Goal: Task Accomplishment & Management: Manage account settings

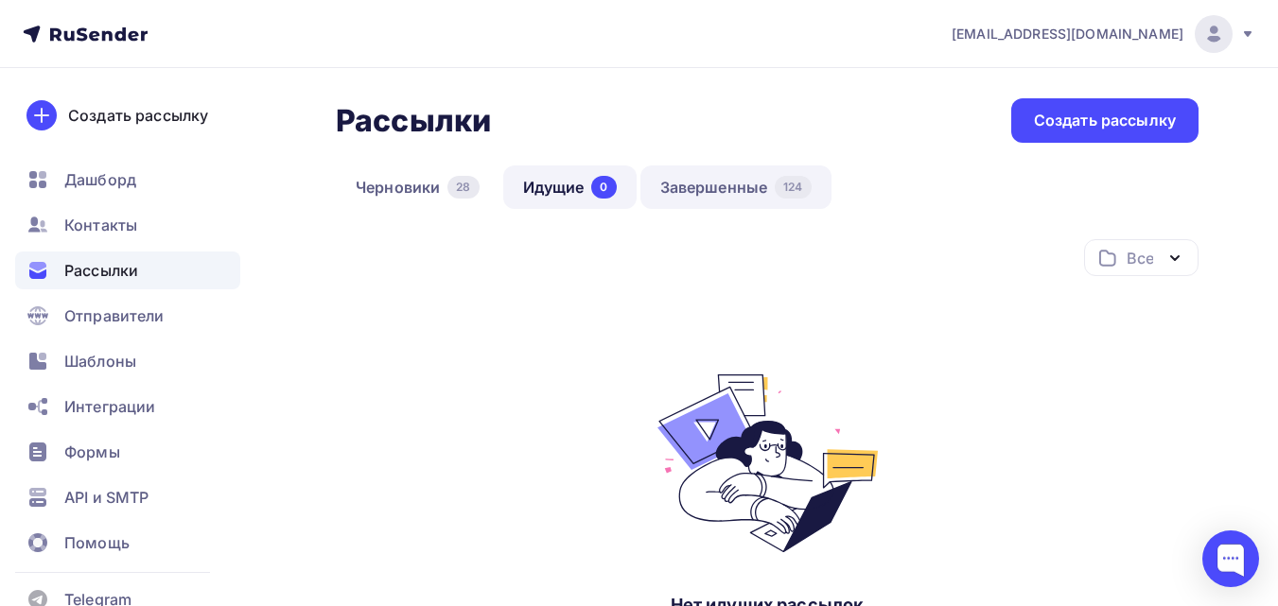
click at [746, 185] on link "Завершенные 124" at bounding box center [735, 188] width 191 height 44
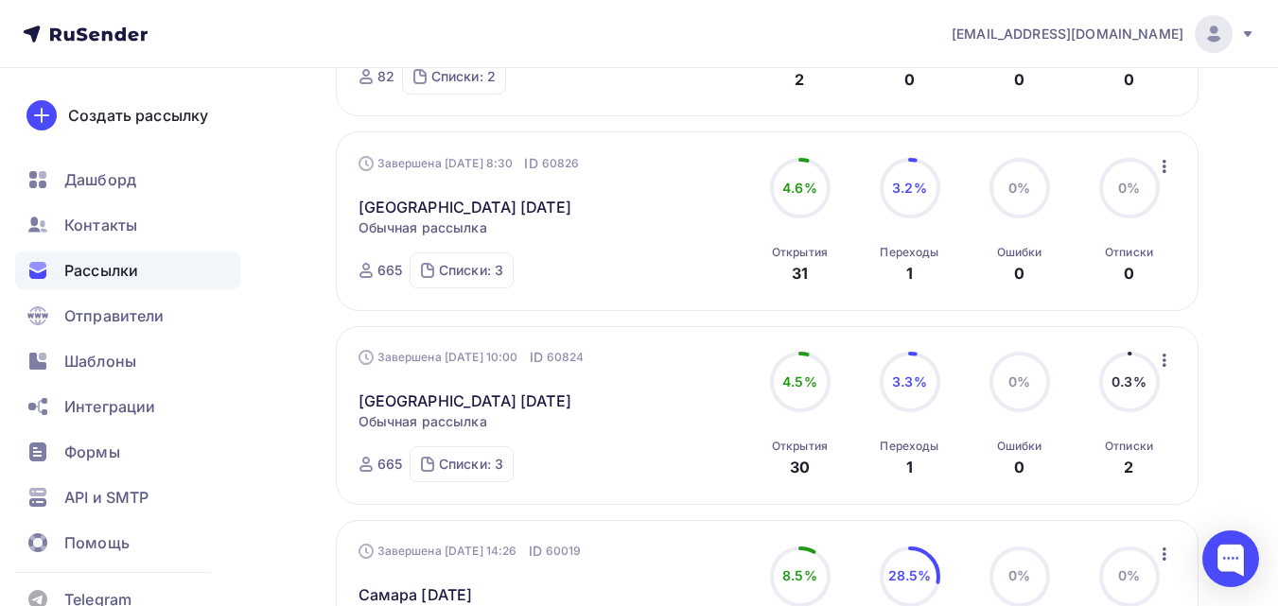
scroll to position [350, 0]
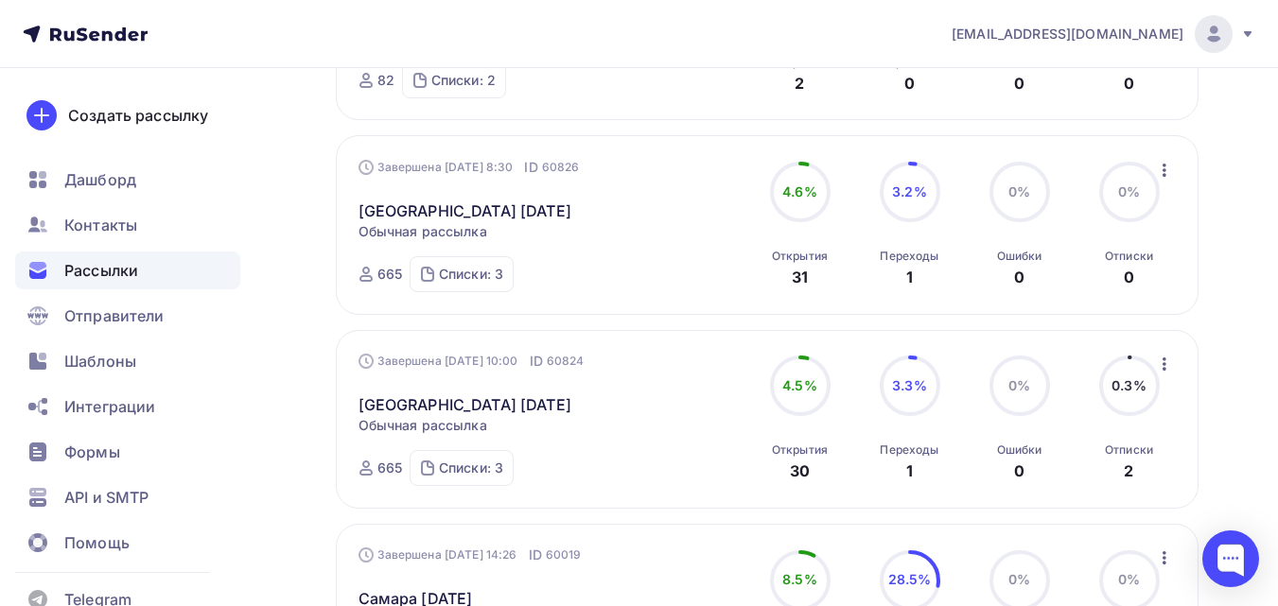
click at [1167, 163] on icon "button" at bounding box center [1164, 170] width 23 height 23
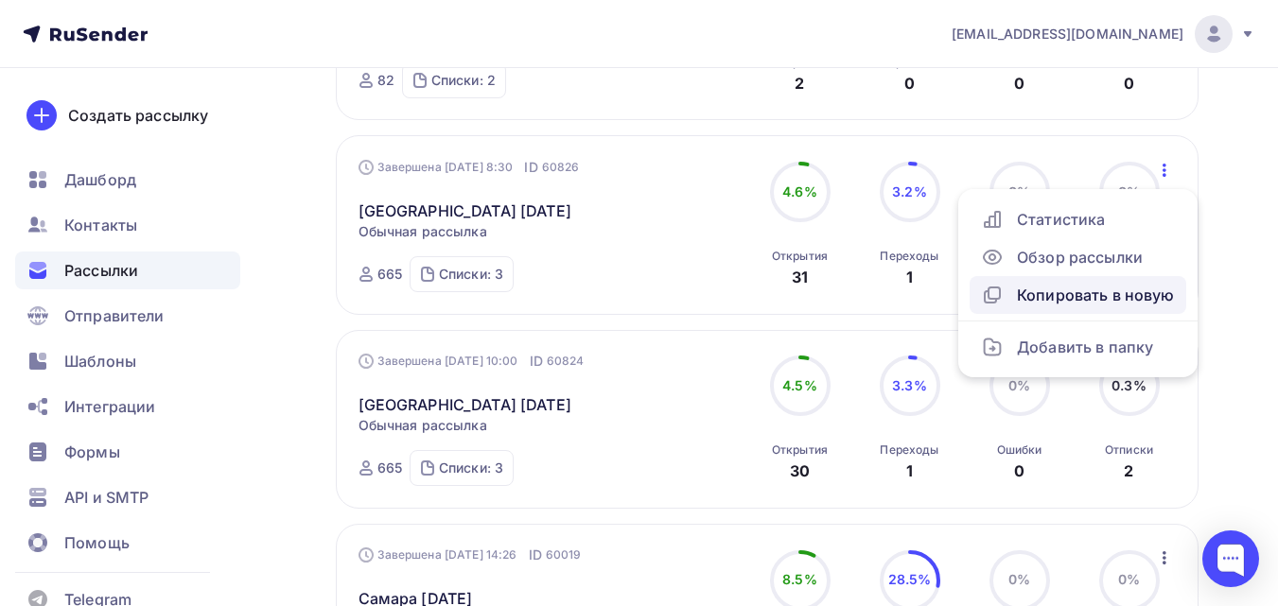
click at [1117, 286] on div "Копировать в новую" at bounding box center [1078, 295] width 194 height 23
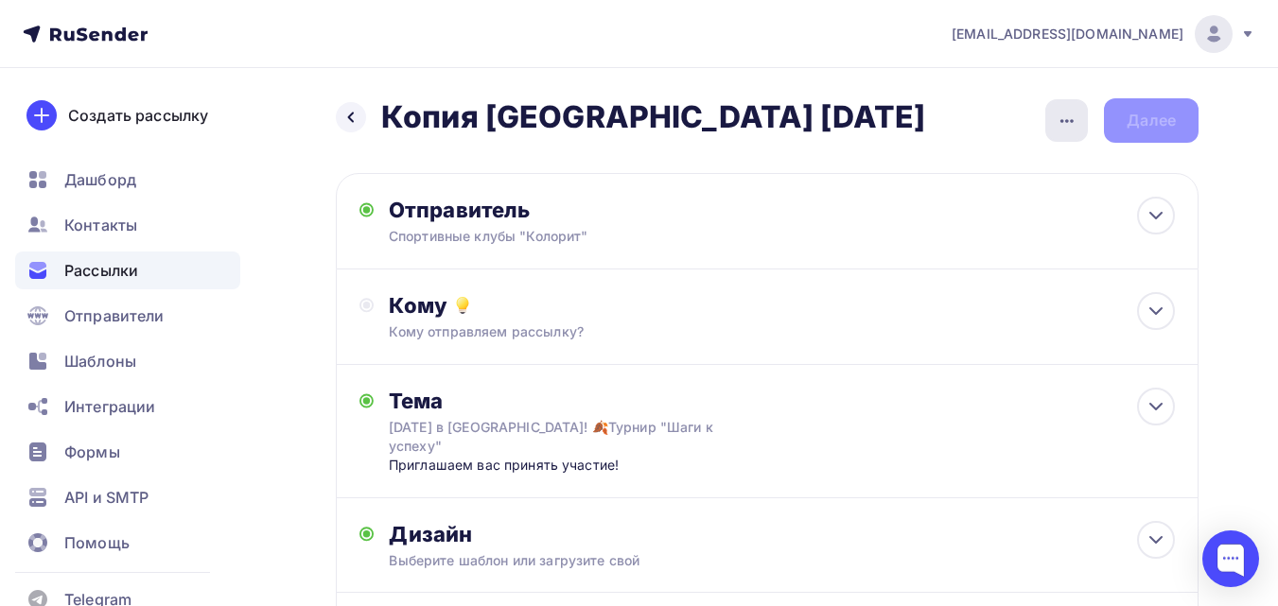
click at [1067, 110] on icon "button" at bounding box center [1067, 121] width 23 height 23
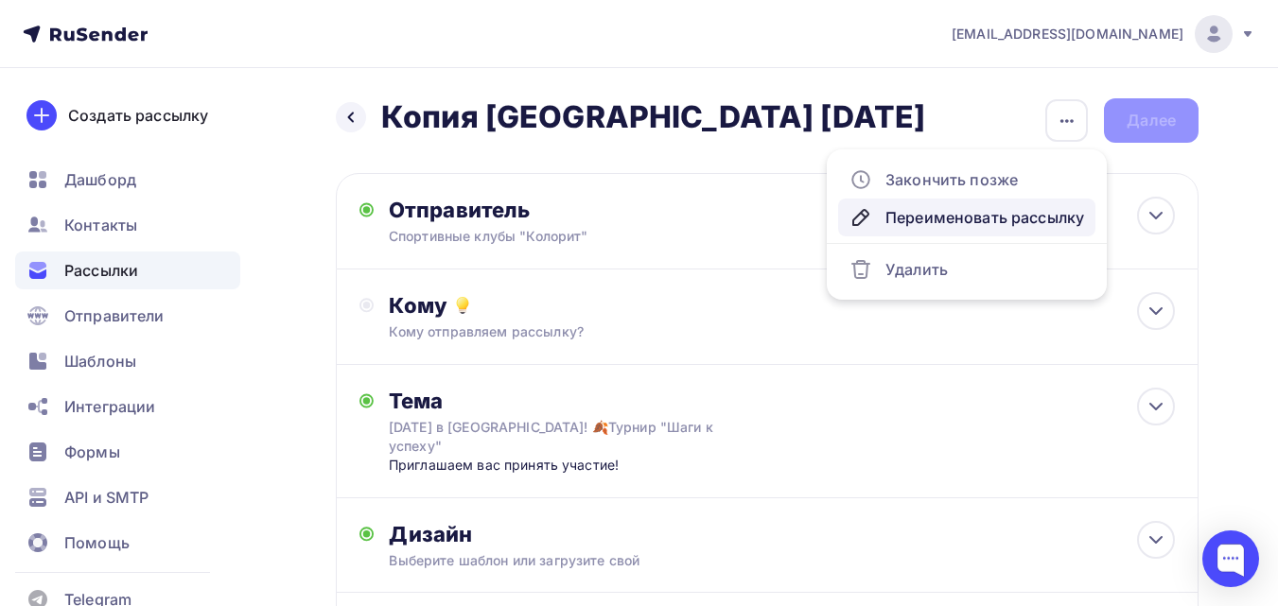
click at [982, 211] on div "Переименовать рассылку" at bounding box center [966, 217] width 235 height 23
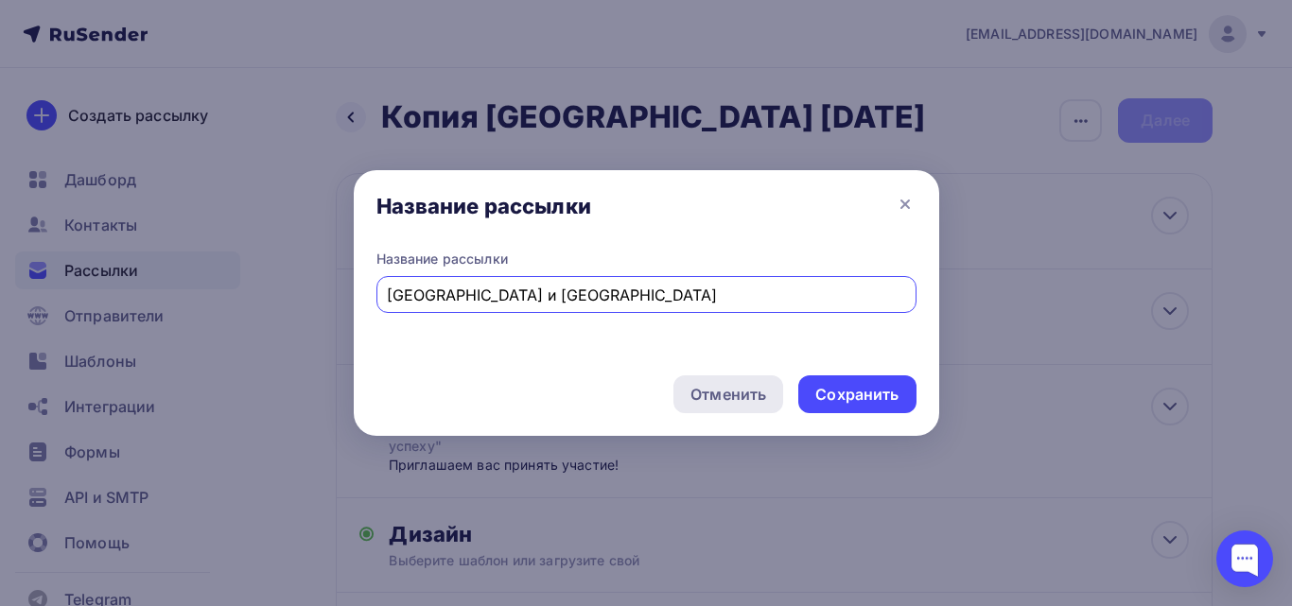
type input "Казань и Москва"
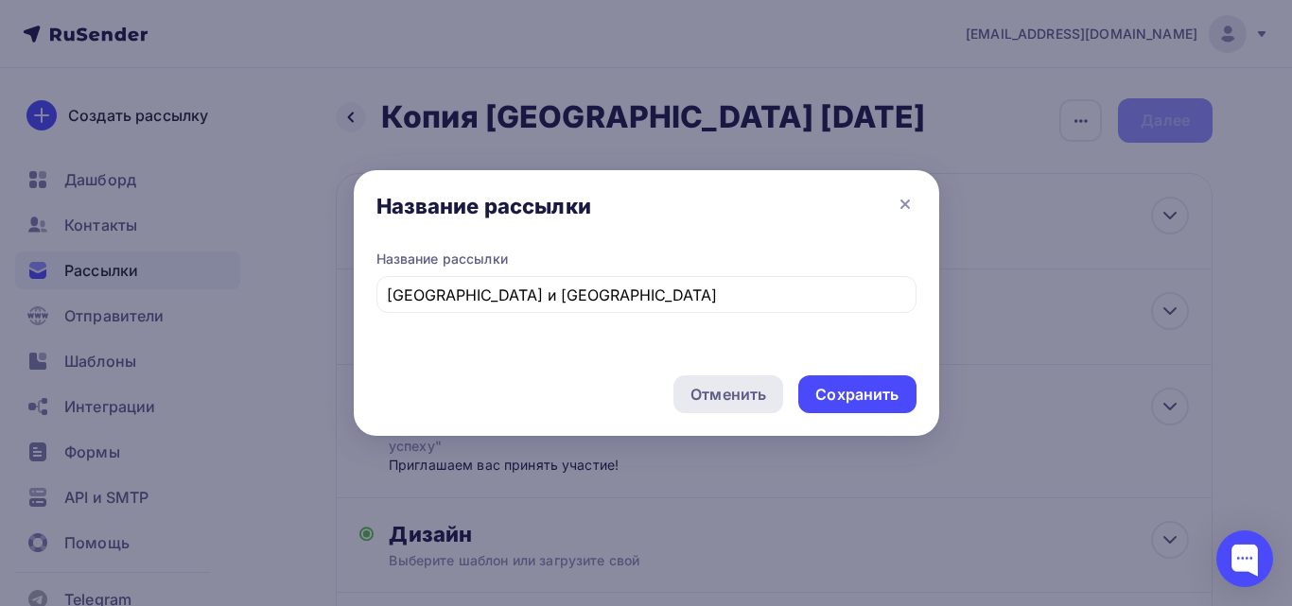
click at [766, 391] on div "Отменить" at bounding box center [728, 395] width 110 height 38
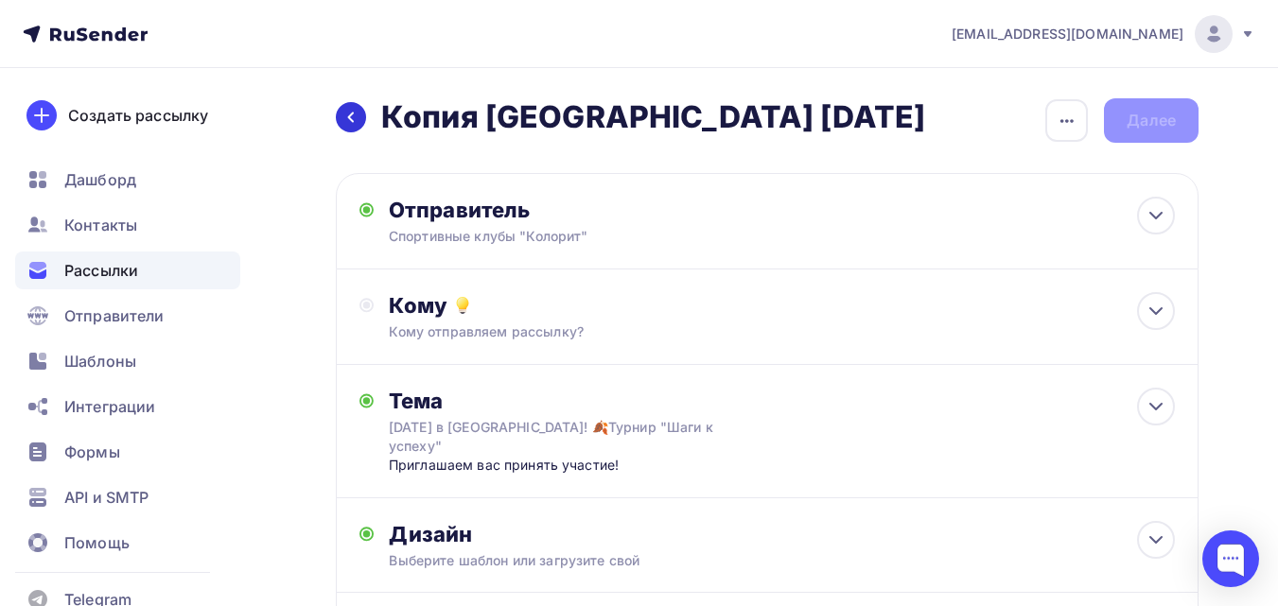
click at [349, 104] on div at bounding box center [351, 117] width 30 height 30
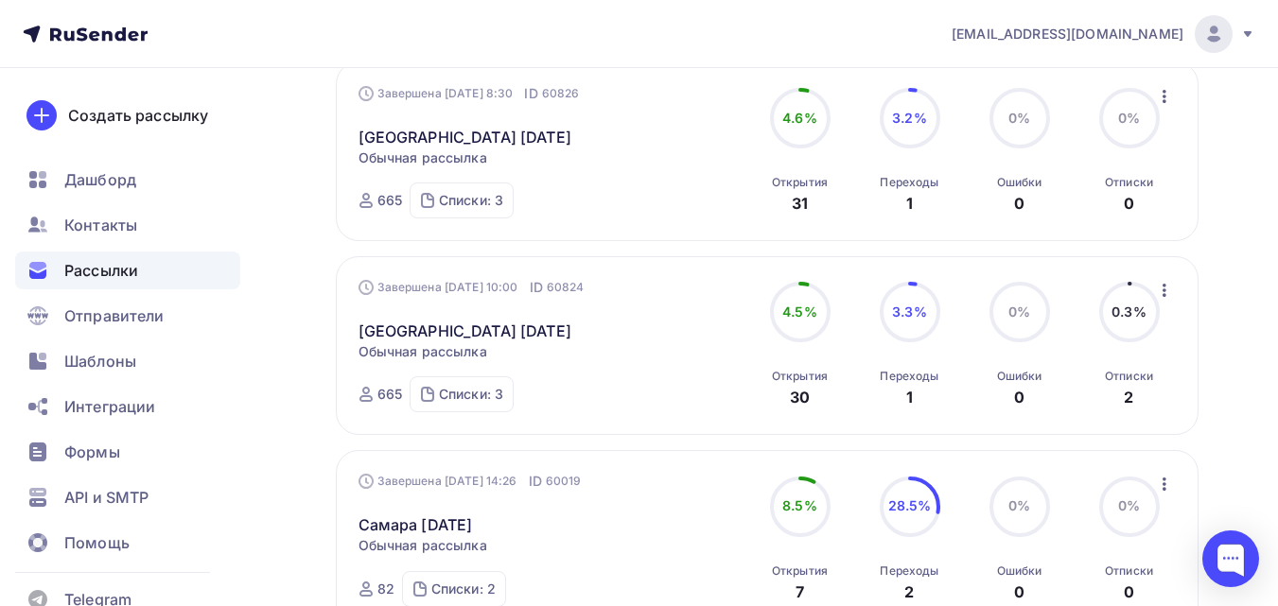
scroll to position [473, 0]
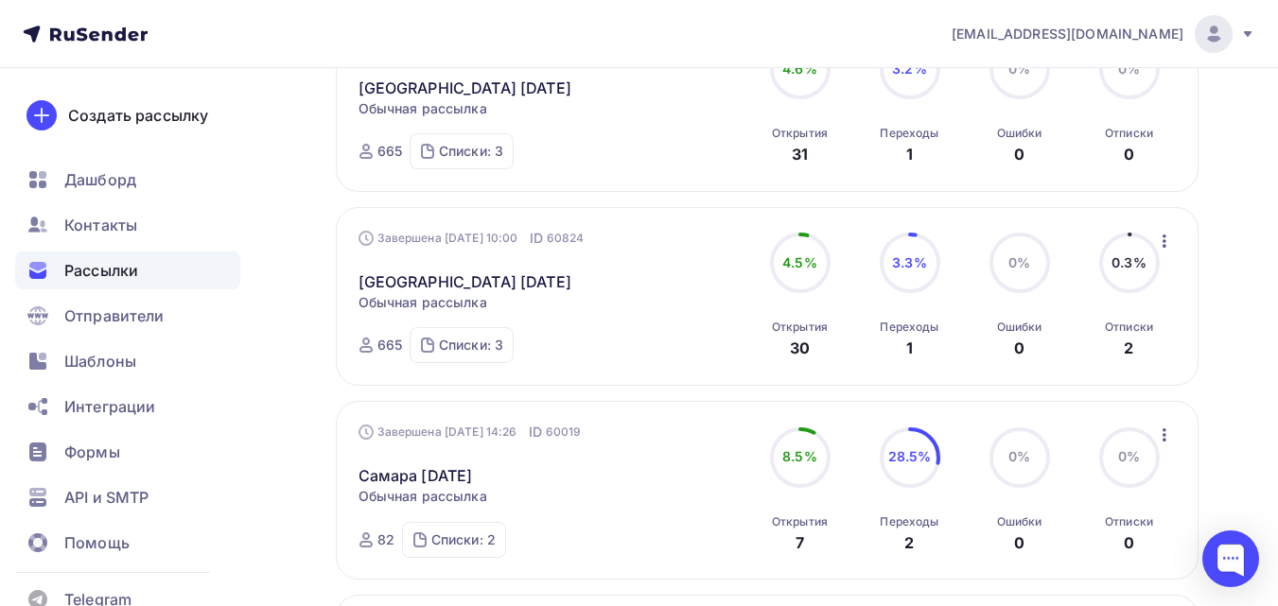
click at [1166, 238] on icon "button" at bounding box center [1164, 241] width 23 height 23
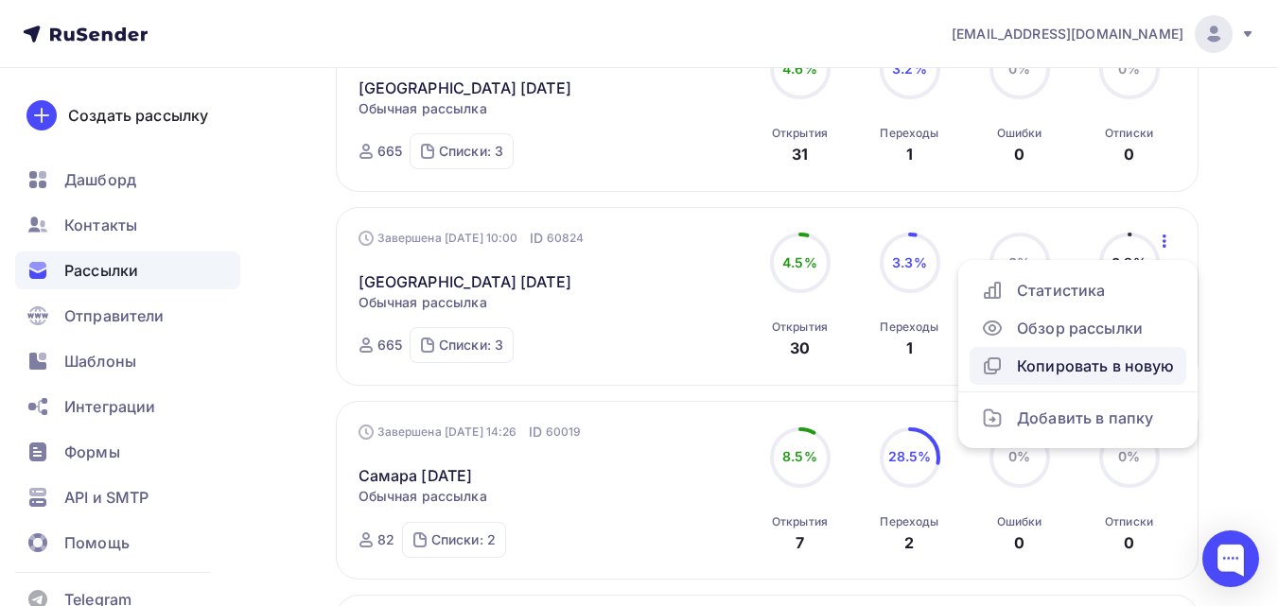
click at [1140, 364] on div "Копировать в новую" at bounding box center [1078, 366] width 194 height 23
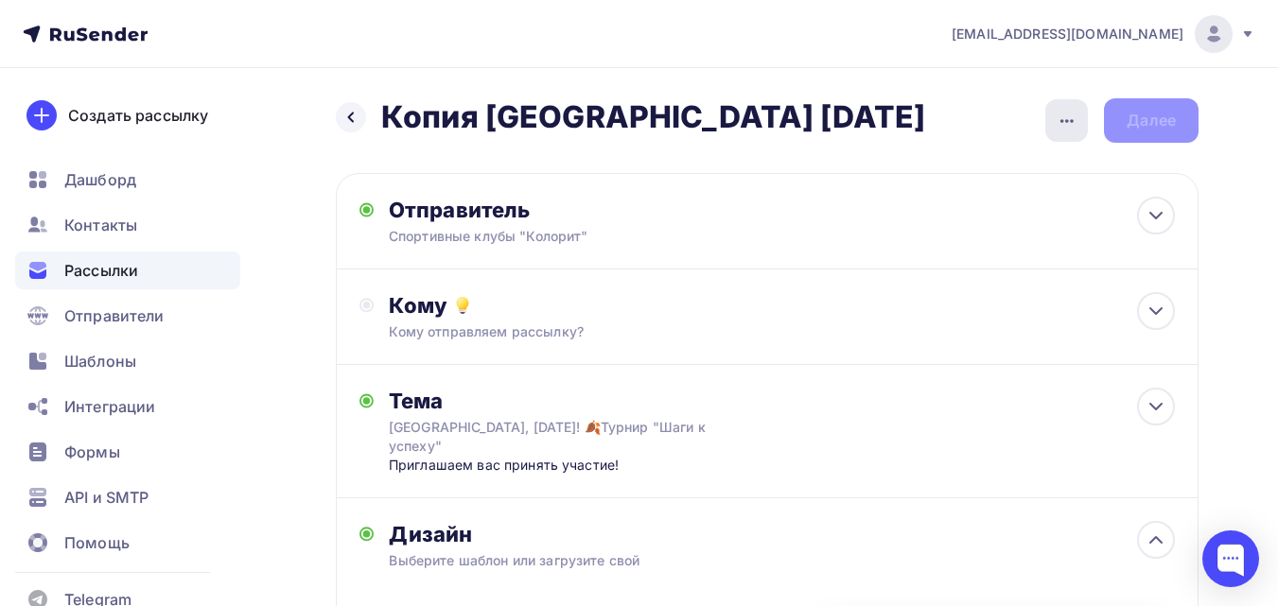
click at [1063, 135] on div "button" at bounding box center [1066, 120] width 43 height 43
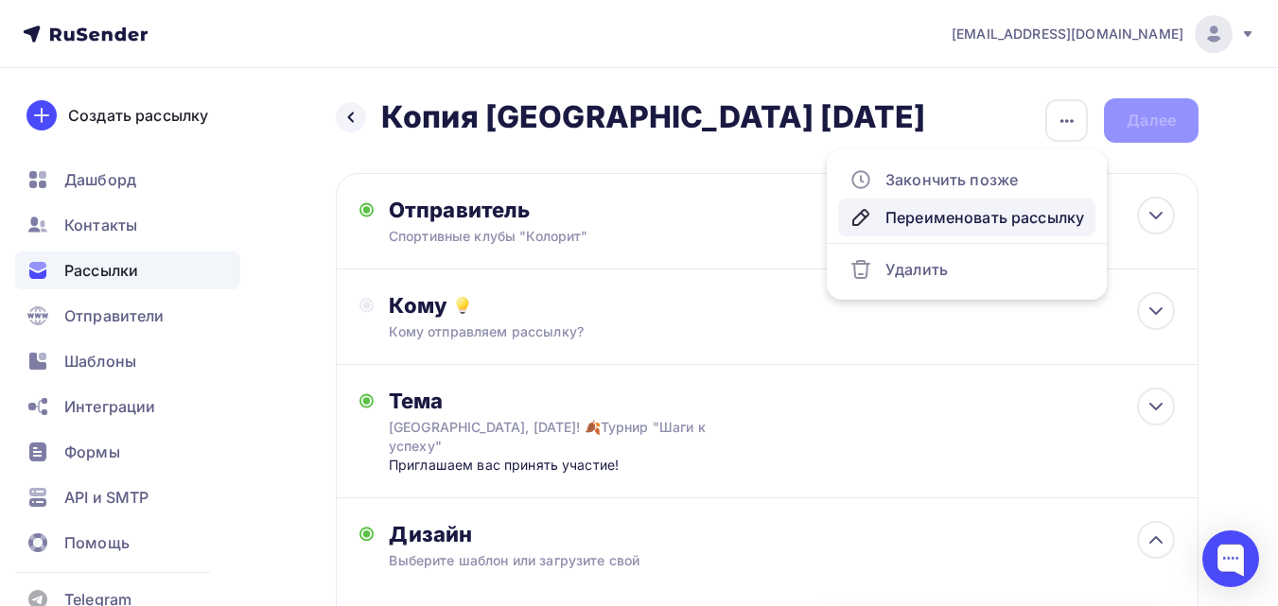
click at [1042, 212] on div "Переименовать рассылку" at bounding box center [966, 217] width 235 height 23
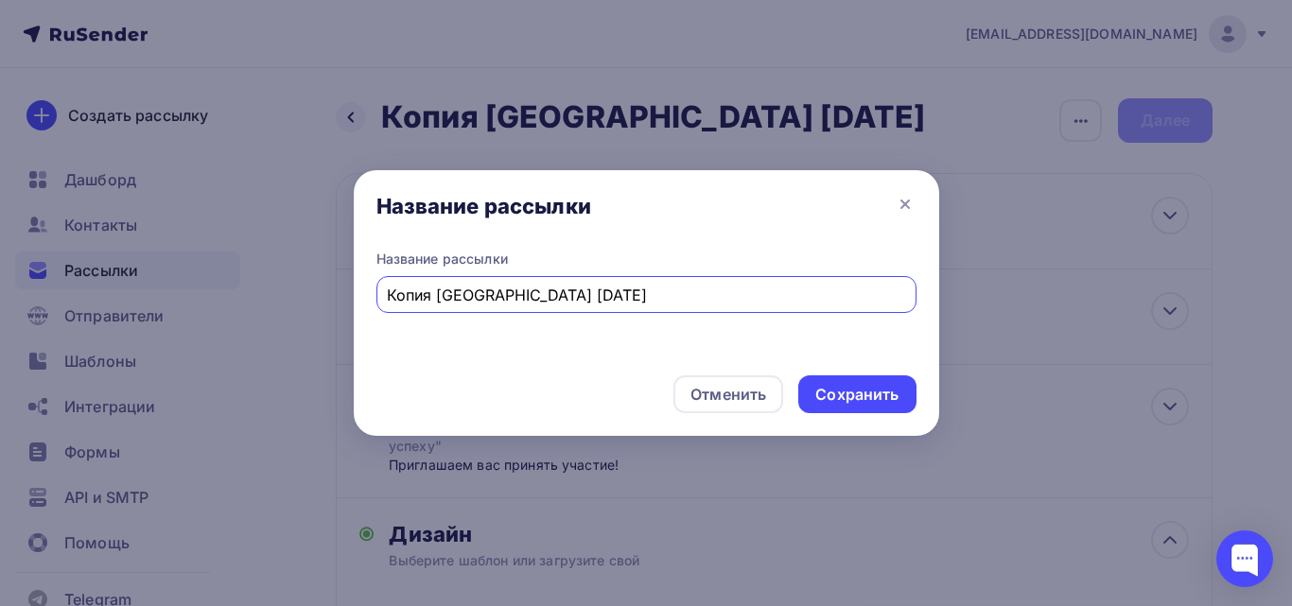
drag, startPoint x: 433, startPoint y: 296, endPoint x: 363, endPoint y: 294, distance: 70.0
click at [363, 294] on div "Название рассылки Копия Москва 19 октября" at bounding box center [646, 305] width 585 height 111
click at [508, 288] on input "Повтор [GEOGRAPHIC_DATA] 19 октября" at bounding box center [646, 295] width 518 height 23
click at [656, 296] on input "Повтор Москва и Казань 19 октября" at bounding box center [646, 295] width 518 height 23
click at [597, 286] on input "Повтор Москва и Казань 19 октября" at bounding box center [646, 295] width 518 height 23
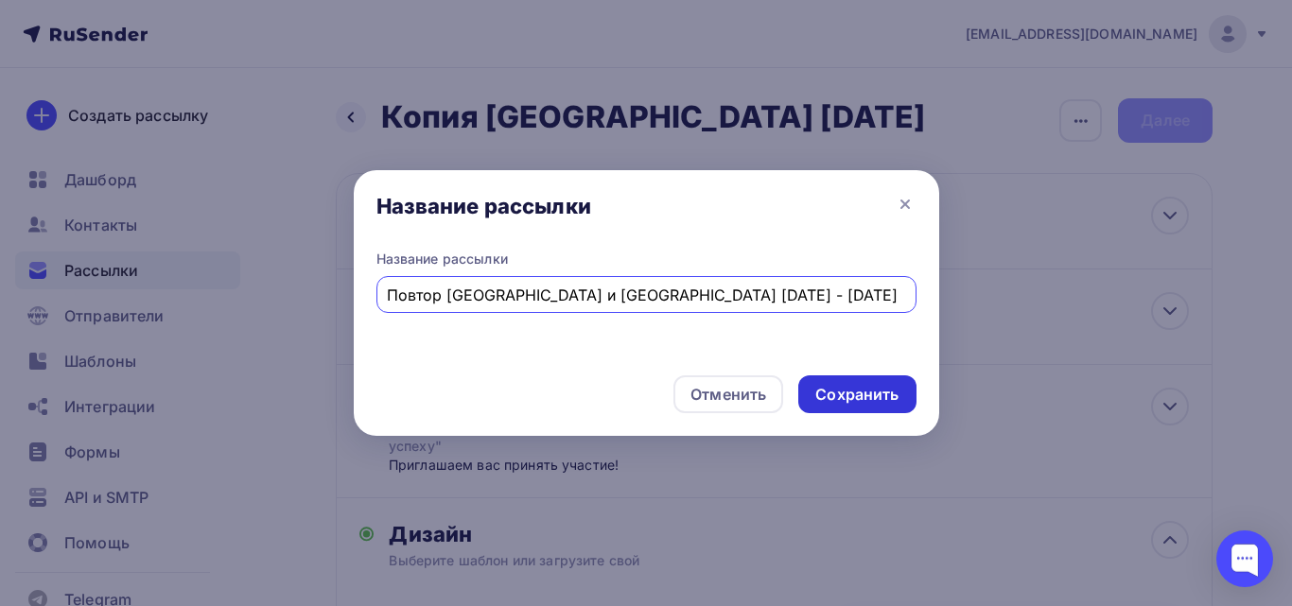
type input "Повтор Москва и Казань 19 - 25 октября"
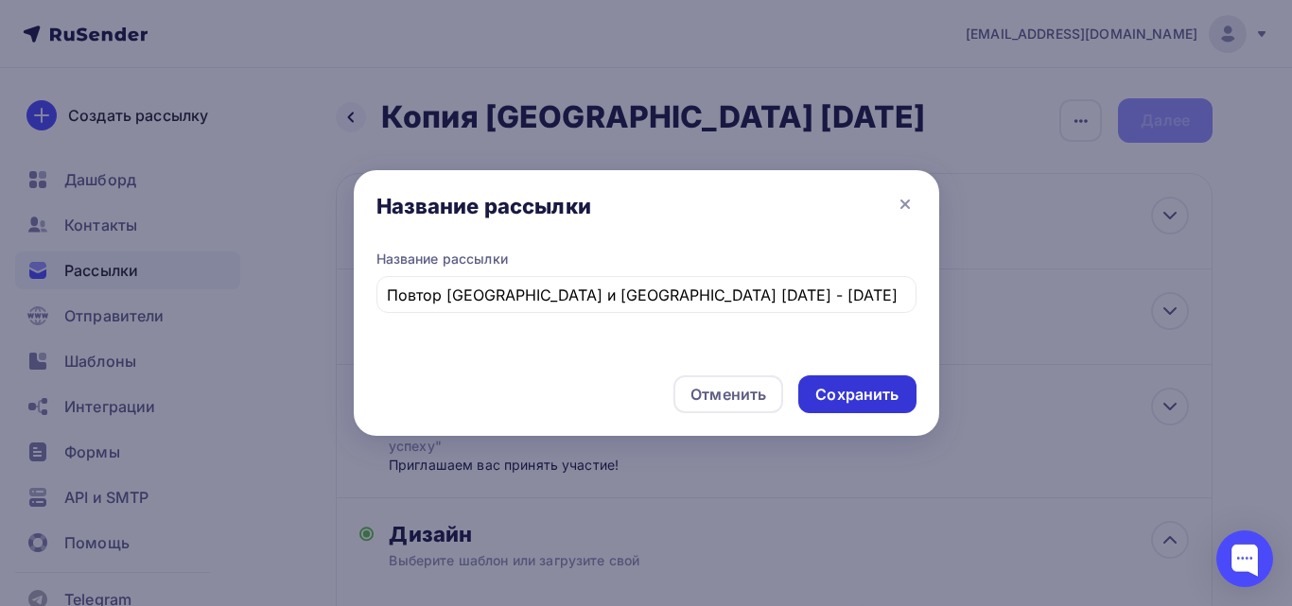
click at [844, 385] on div "Сохранить" at bounding box center [856, 395] width 83 height 22
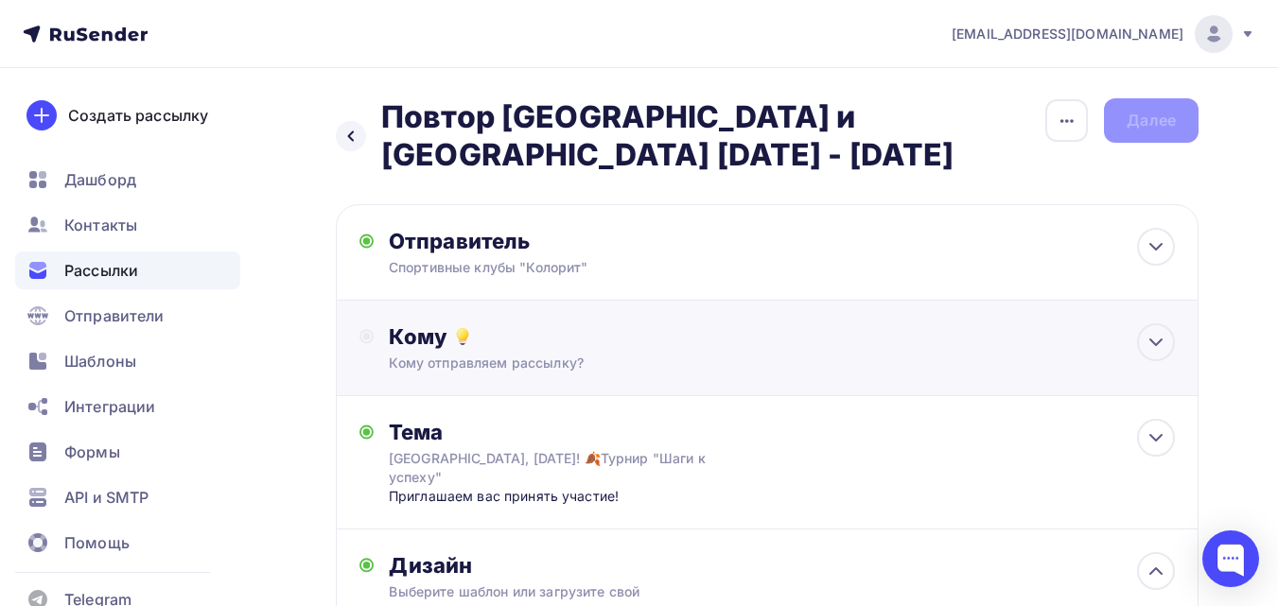
click at [717, 323] on div "Кому" at bounding box center [782, 336] width 786 height 26
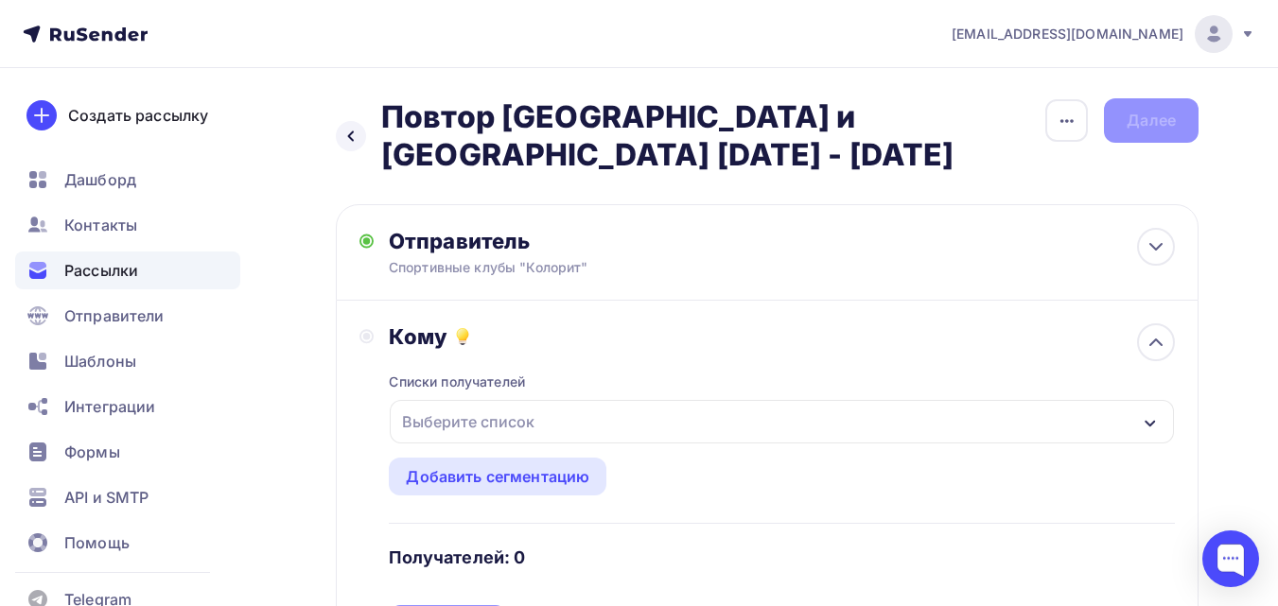
click at [568, 400] on div "Выберите список" at bounding box center [782, 422] width 784 height 44
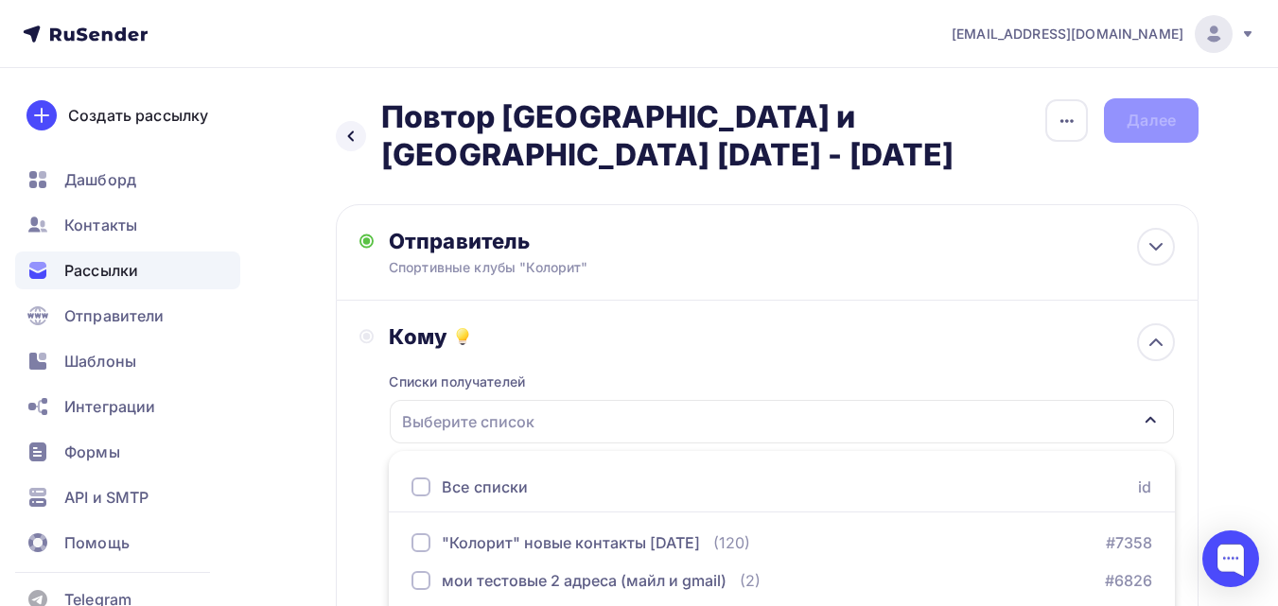
scroll to position [156, 0]
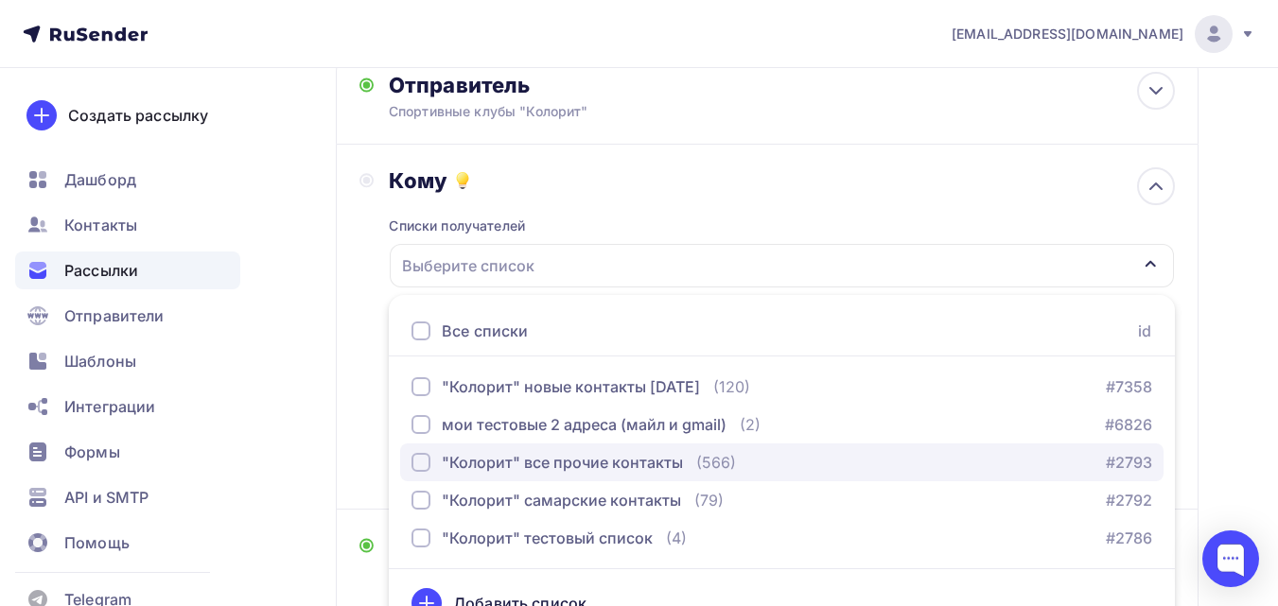
click at [583, 451] on div ""Колорит" все прочие контакты" at bounding box center [562, 462] width 241 height 23
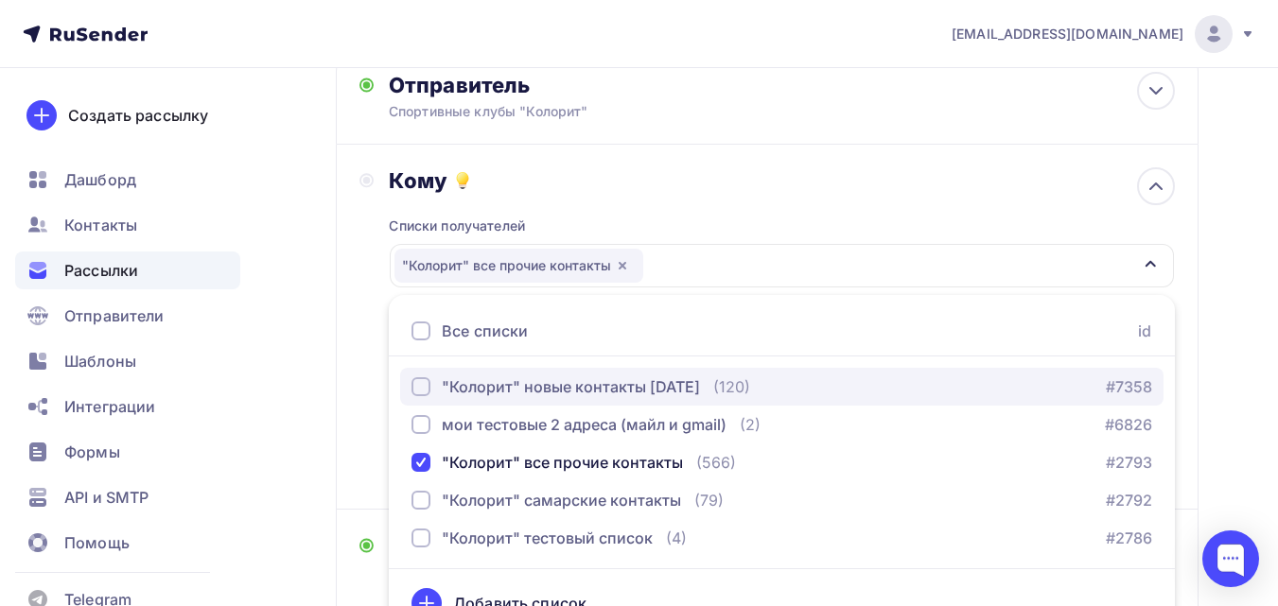
click at [652, 376] on div ""Колорит" новые контакты март 24" at bounding box center [571, 387] width 258 height 23
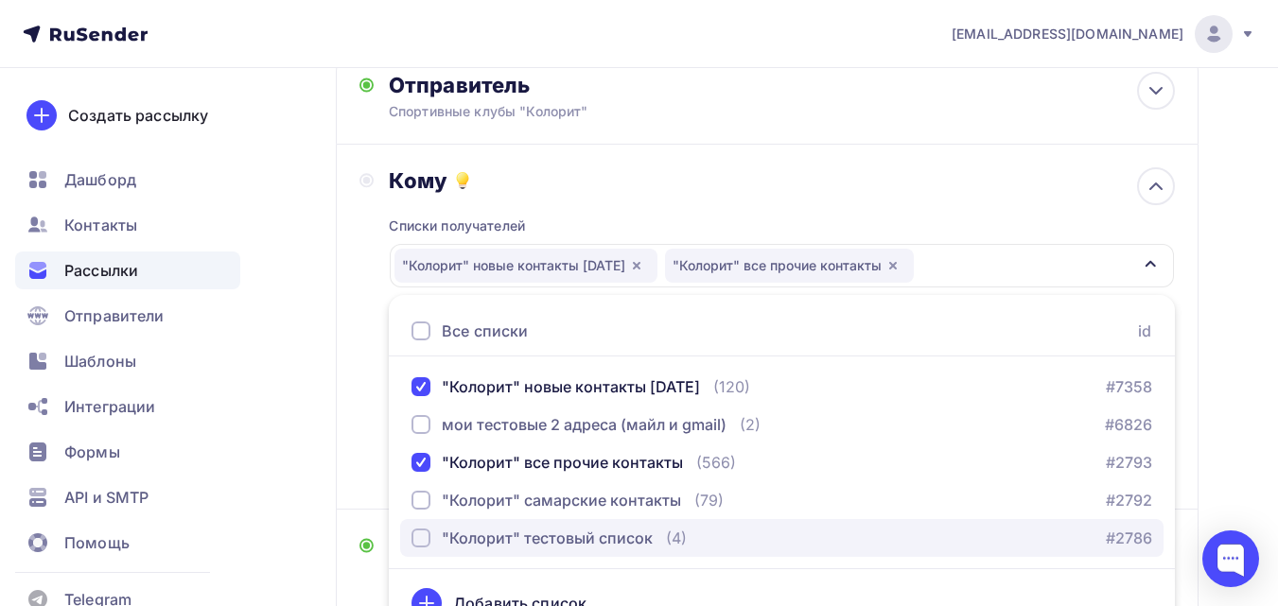
click at [605, 527] on div ""Колорит" тестовый список" at bounding box center [547, 538] width 211 height 23
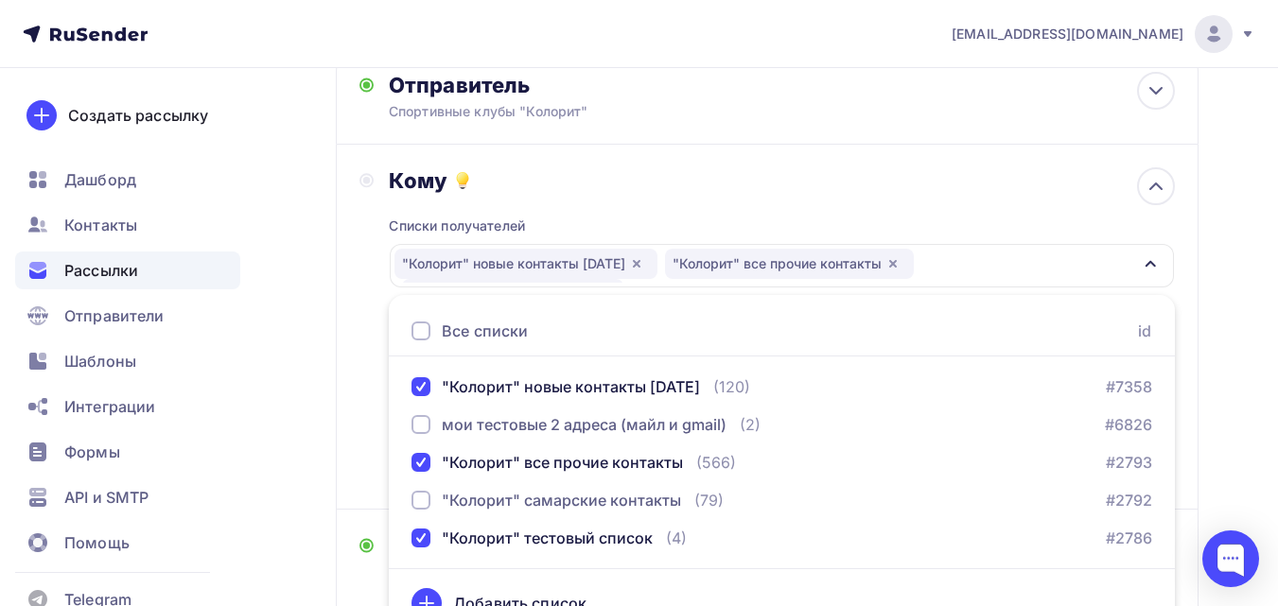
click at [1244, 204] on div "Назад Повтор Москва и Казань 19 - 25 октября Повтор Москва и Казань 19 - 25 окт…" at bounding box center [639, 595] width 1278 height 1367
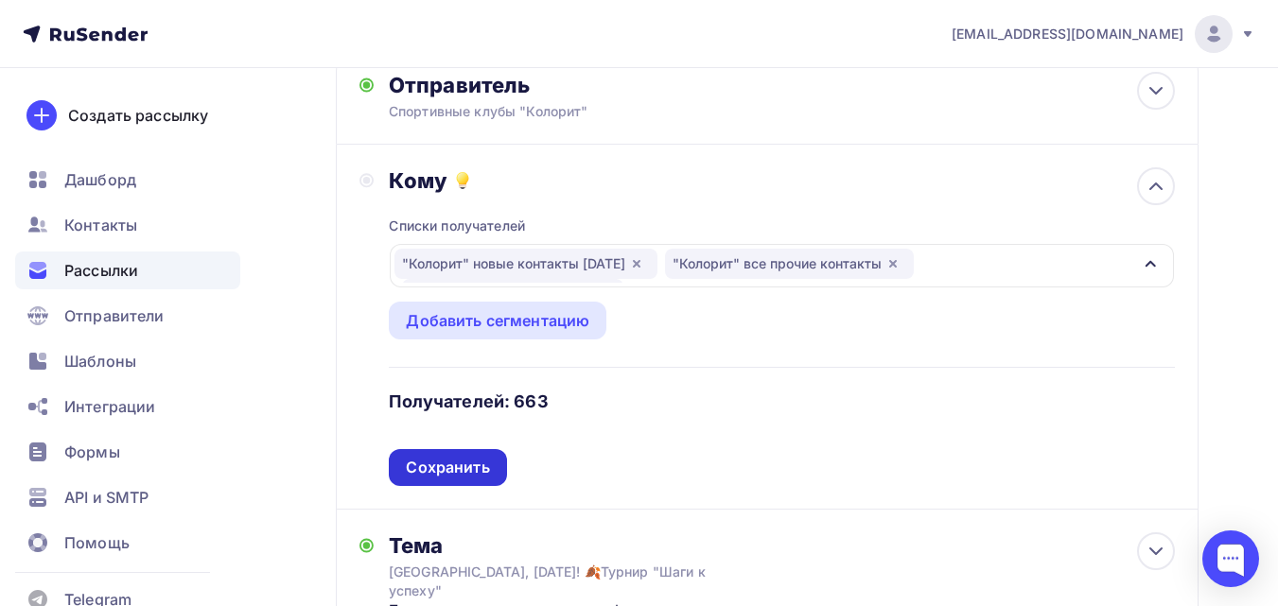
click at [445, 457] on div "Сохранить" at bounding box center [447, 468] width 83 height 22
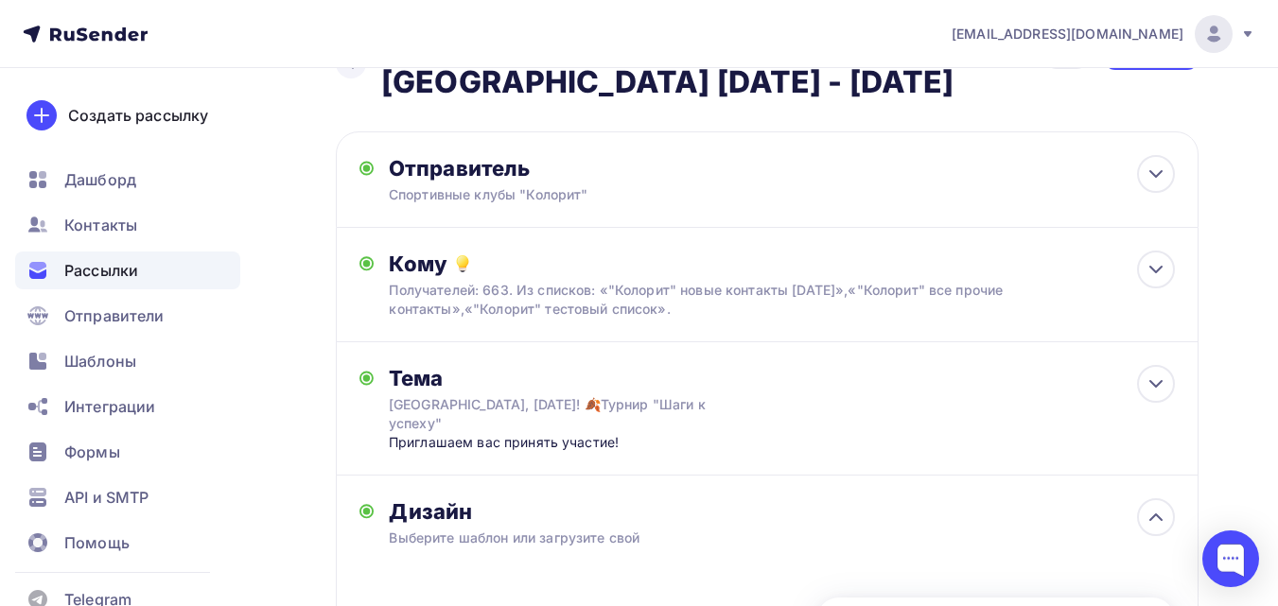
scroll to position [79, 0]
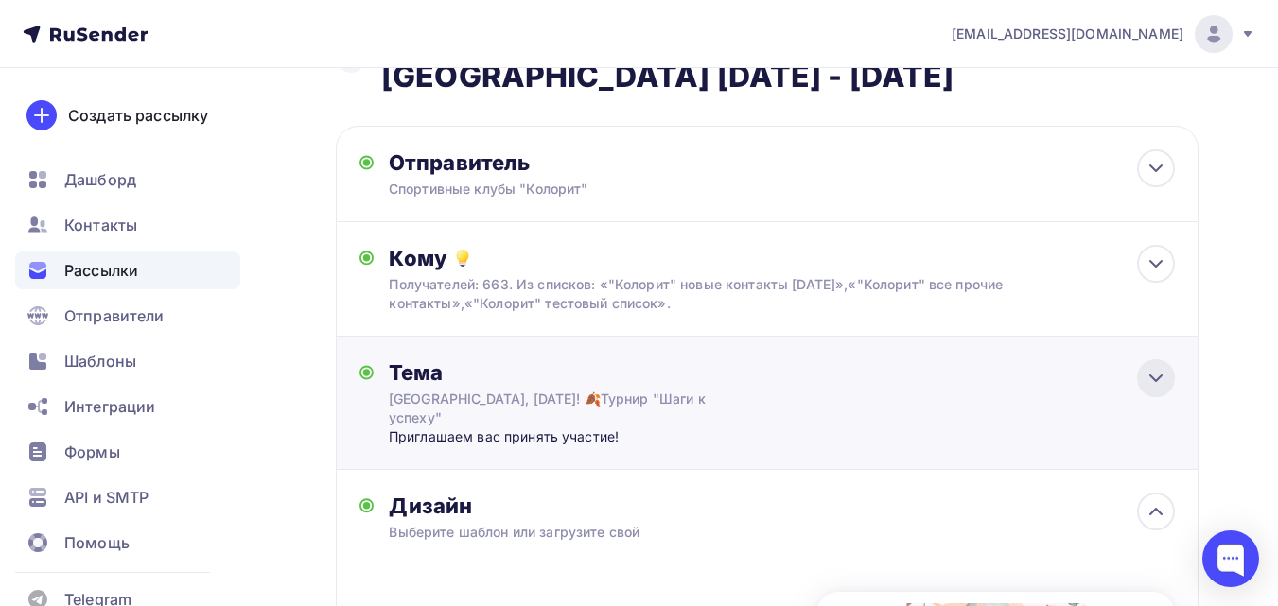
click at [1165, 367] on icon at bounding box center [1155, 378] width 23 height 23
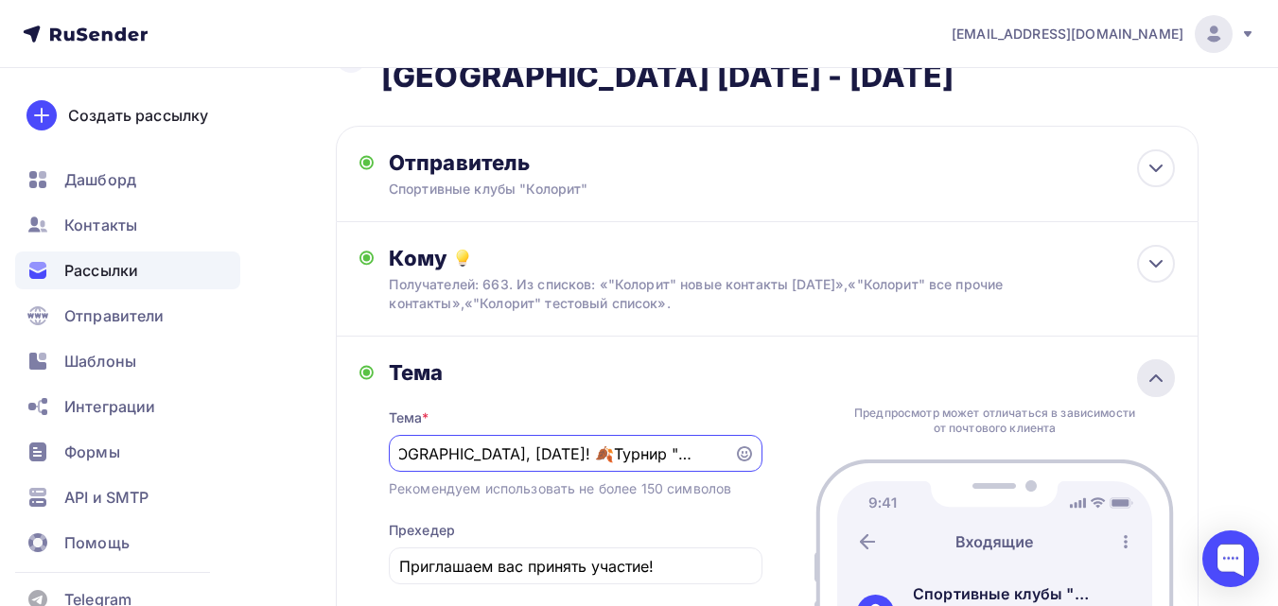
scroll to position [0, 0]
click at [1166, 359] on div at bounding box center [1156, 378] width 38 height 38
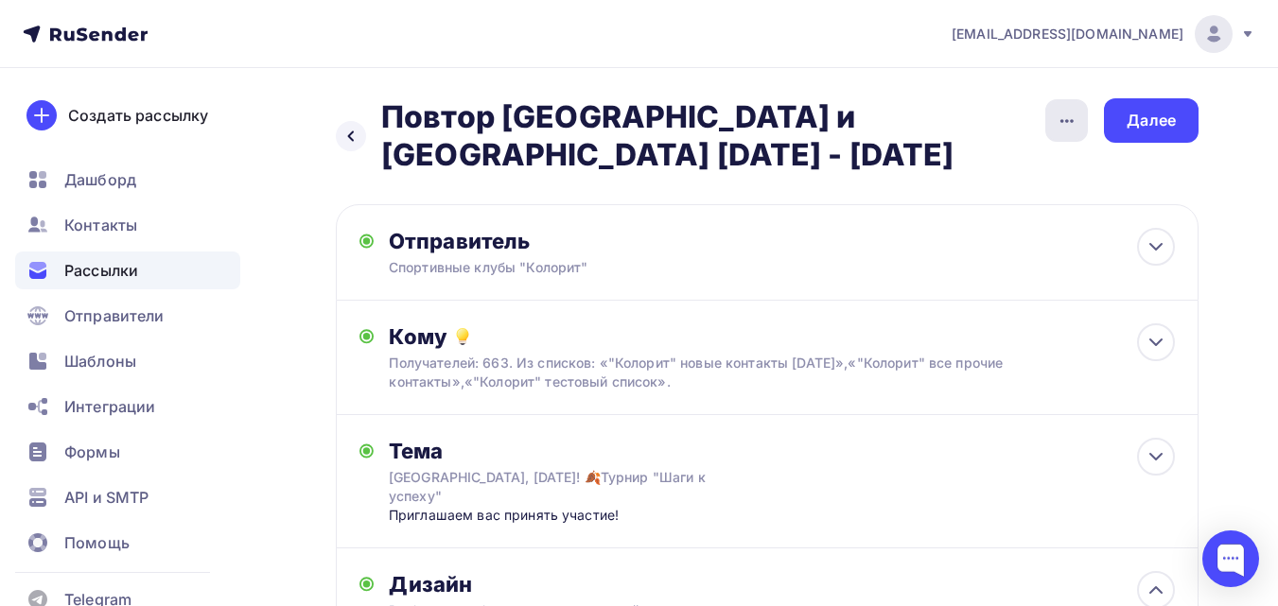
click at [1074, 132] on div "button" at bounding box center [1066, 120] width 43 height 43
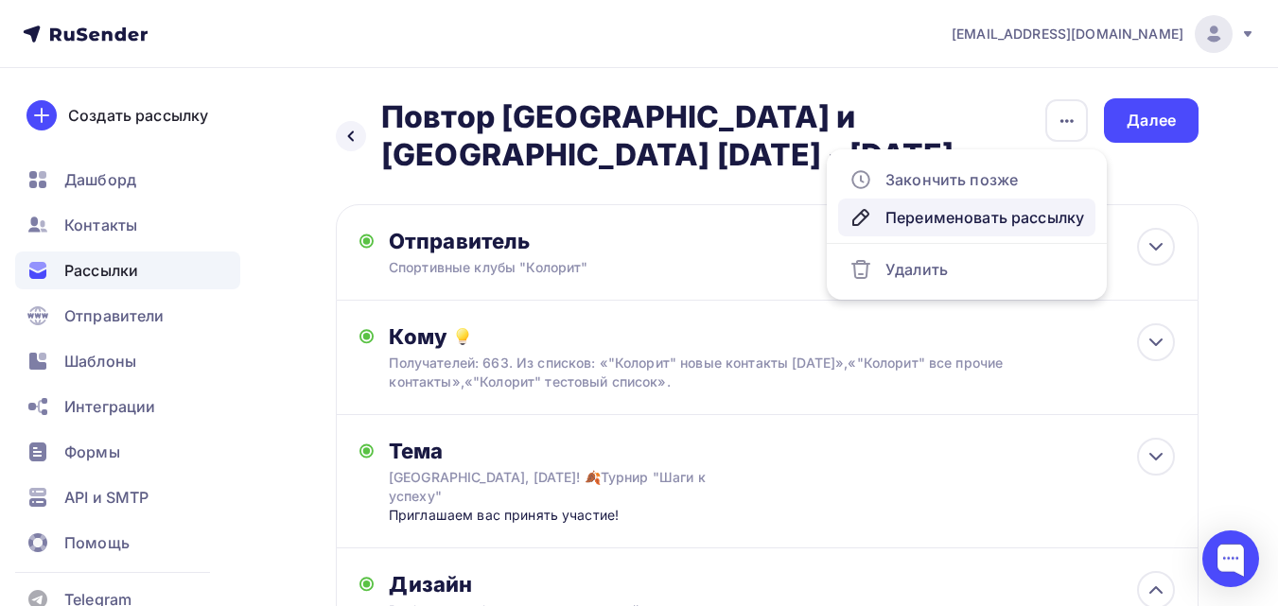
click at [1011, 211] on div "Переименовать рассылку" at bounding box center [966, 217] width 235 height 23
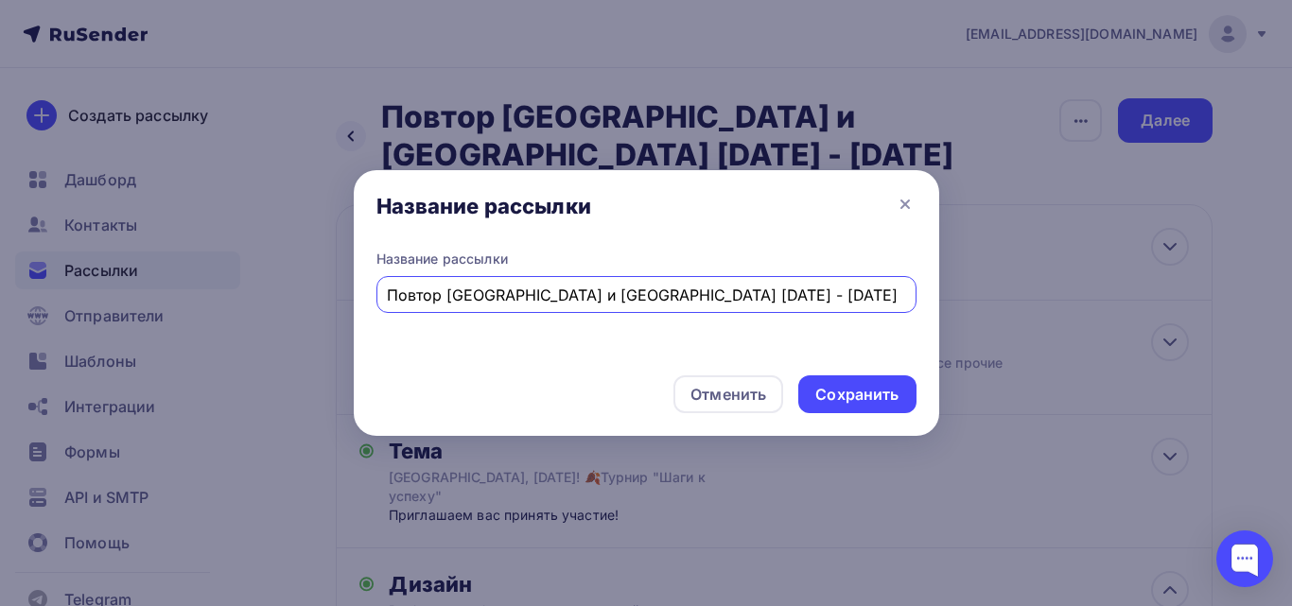
drag, startPoint x: 506, startPoint y: 293, endPoint x: 708, endPoint y: 304, distance: 202.7
click at [708, 304] on input "Повтор Москва и Казань 19 - 25 октября" at bounding box center [646, 295] width 518 height 23
type input "Повтор [GEOGRAPHIC_DATA] 19 октября"
click at [837, 398] on div "Сохранить" at bounding box center [856, 395] width 83 height 22
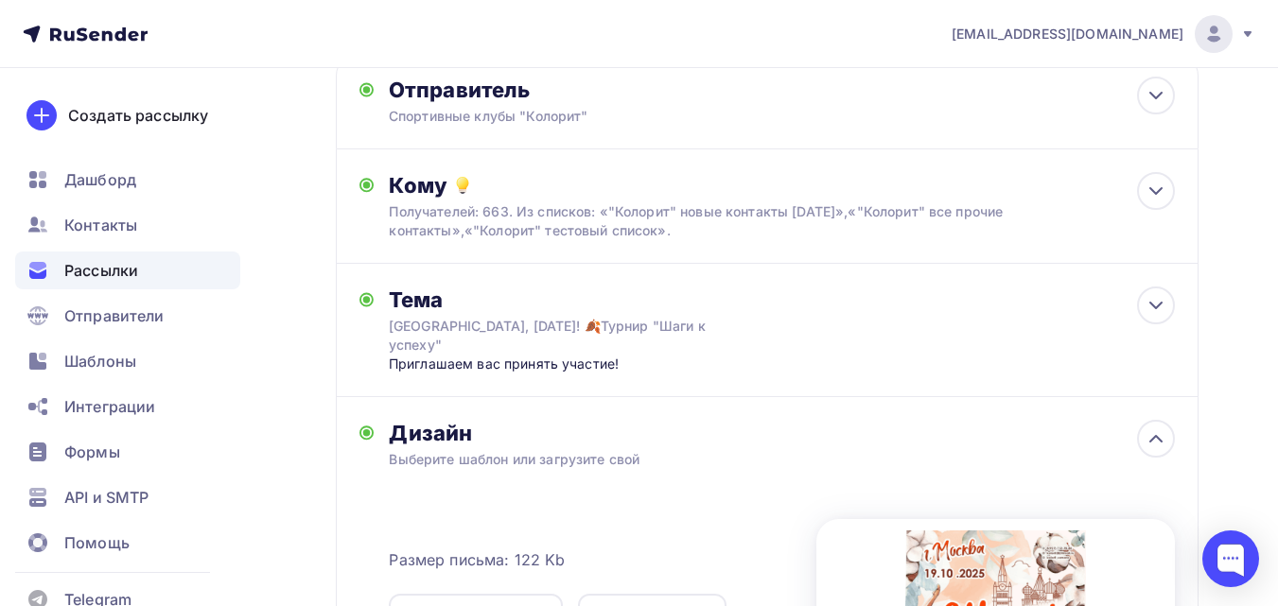
scroll to position [136, 0]
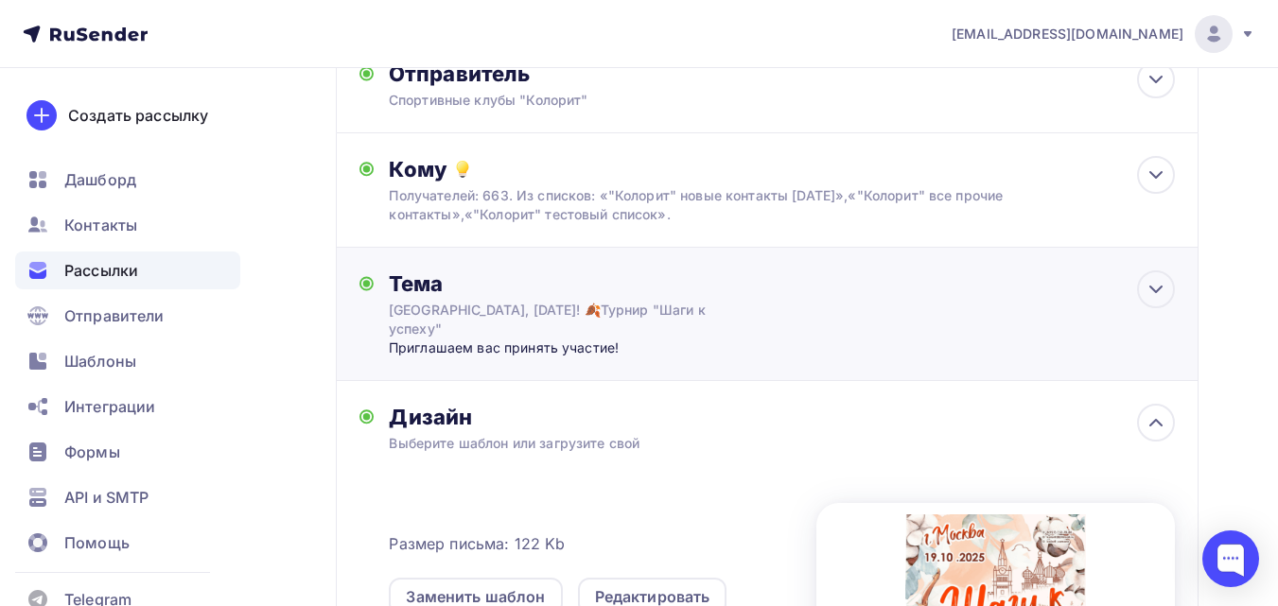
click at [1065, 300] on div "Тема Москва, 19 октября! 🍂Турнир "Шаги к успеху" Приглашаем вас принять участие…" at bounding box center [767, 314] width 863 height 133
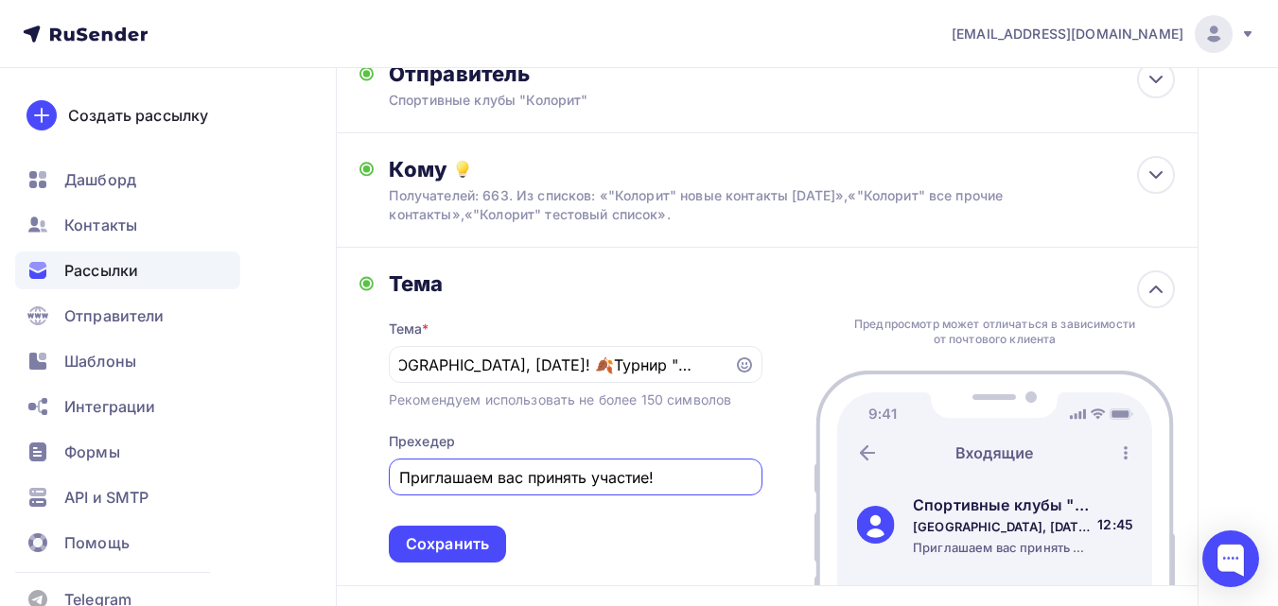
scroll to position [0, 0]
click at [574, 487] on input "Приглашаем вас принять участие!" at bounding box center [575, 477] width 352 height 23
type input "Завершается приём заявок!"
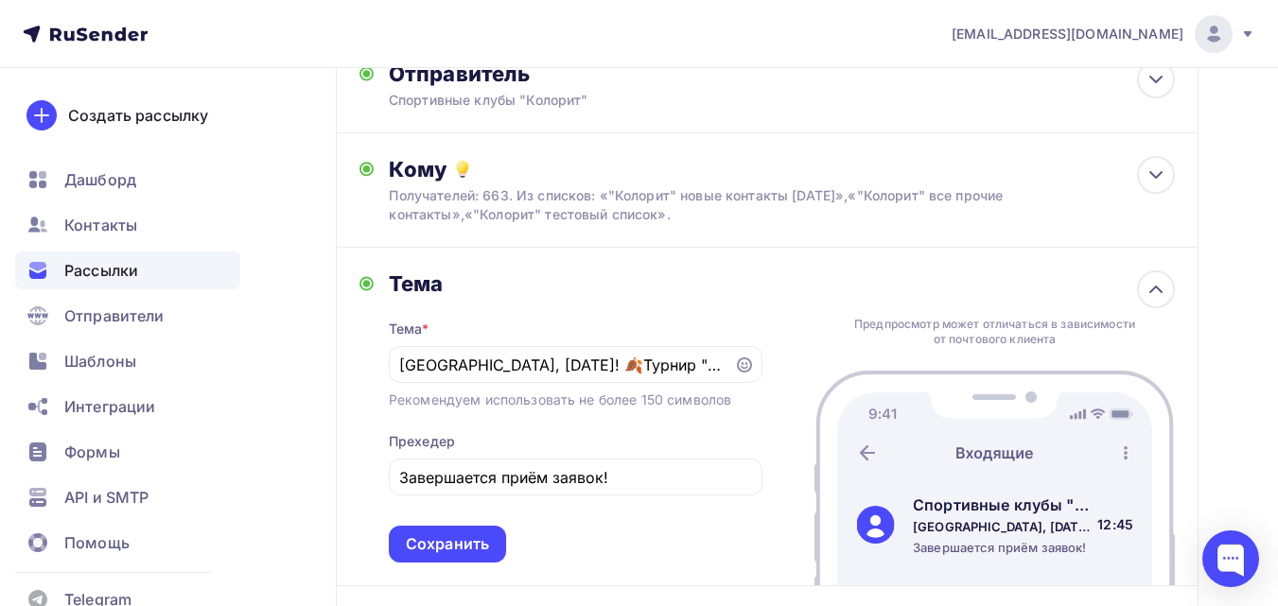
click at [467, 548] on div "Сохранить" at bounding box center [447, 544] width 83 height 22
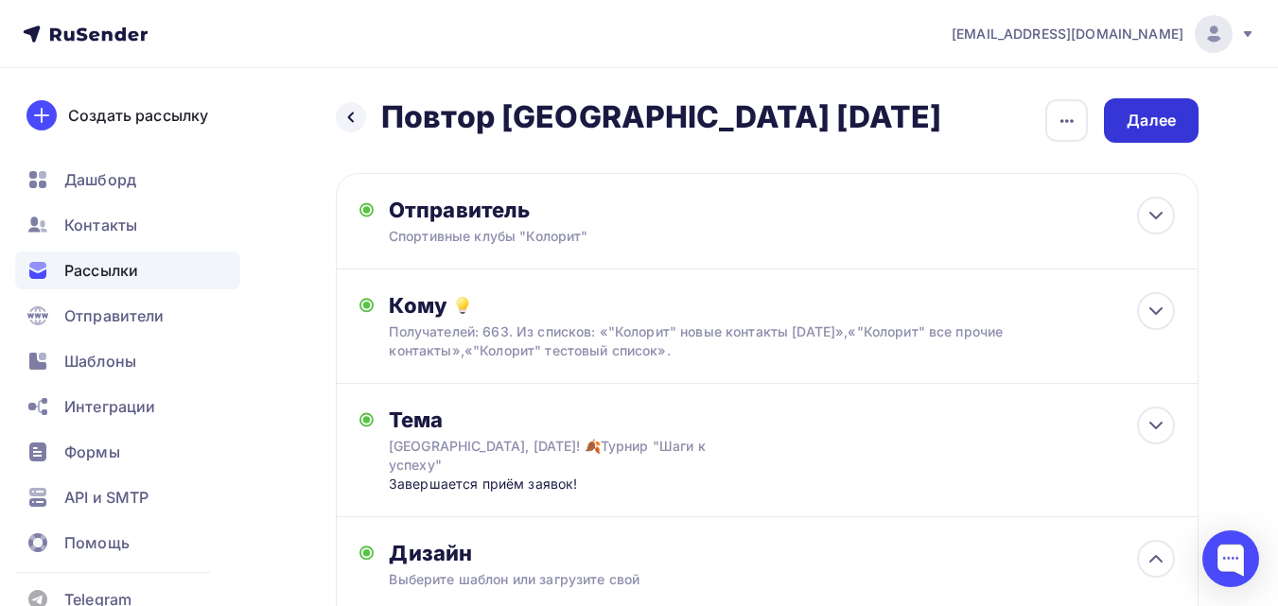
click at [1160, 125] on div "Далее" at bounding box center [1151, 121] width 49 height 22
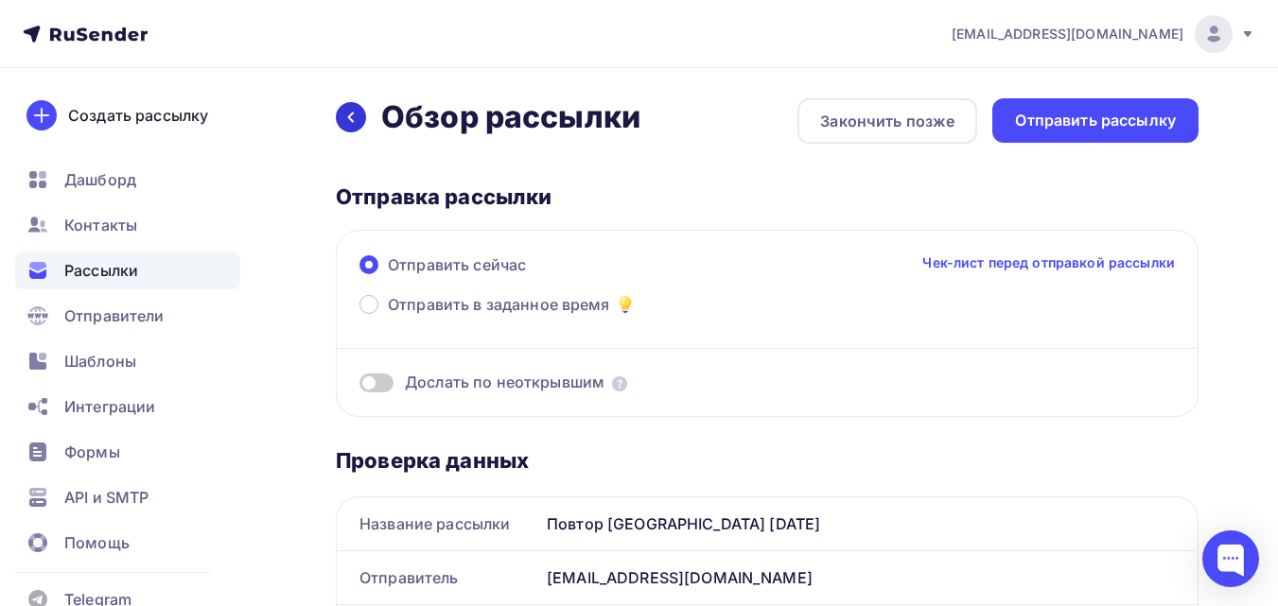
click at [358, 111] on div at bounding box center [351, 117] width 30 height 30
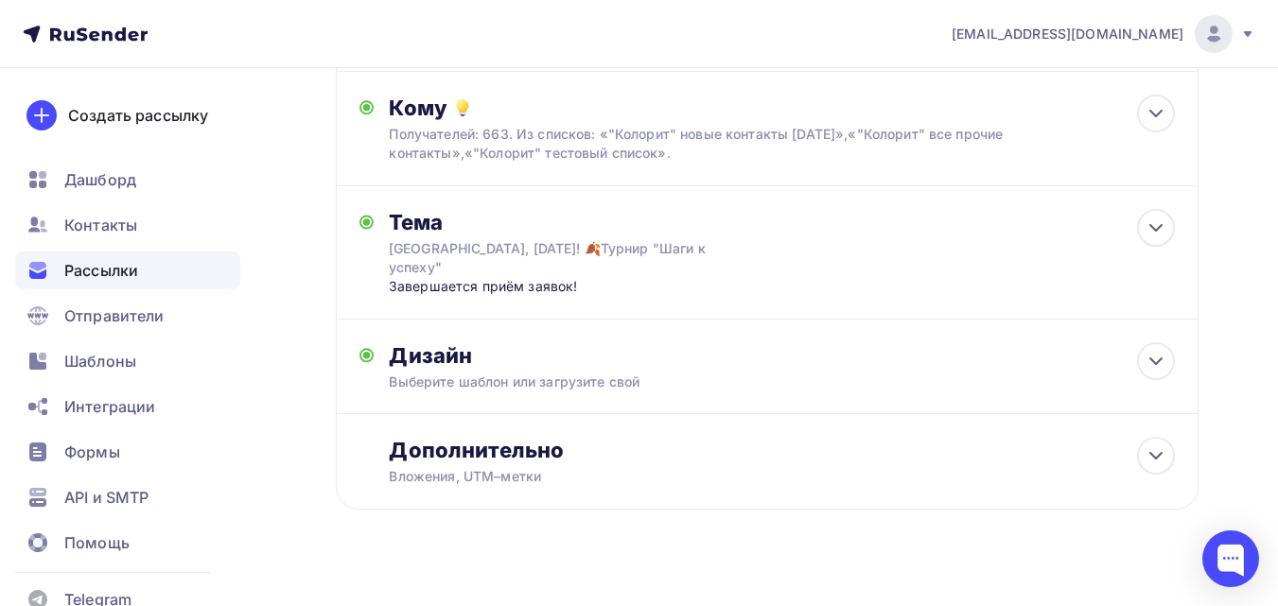
scroll to position [204, 0]
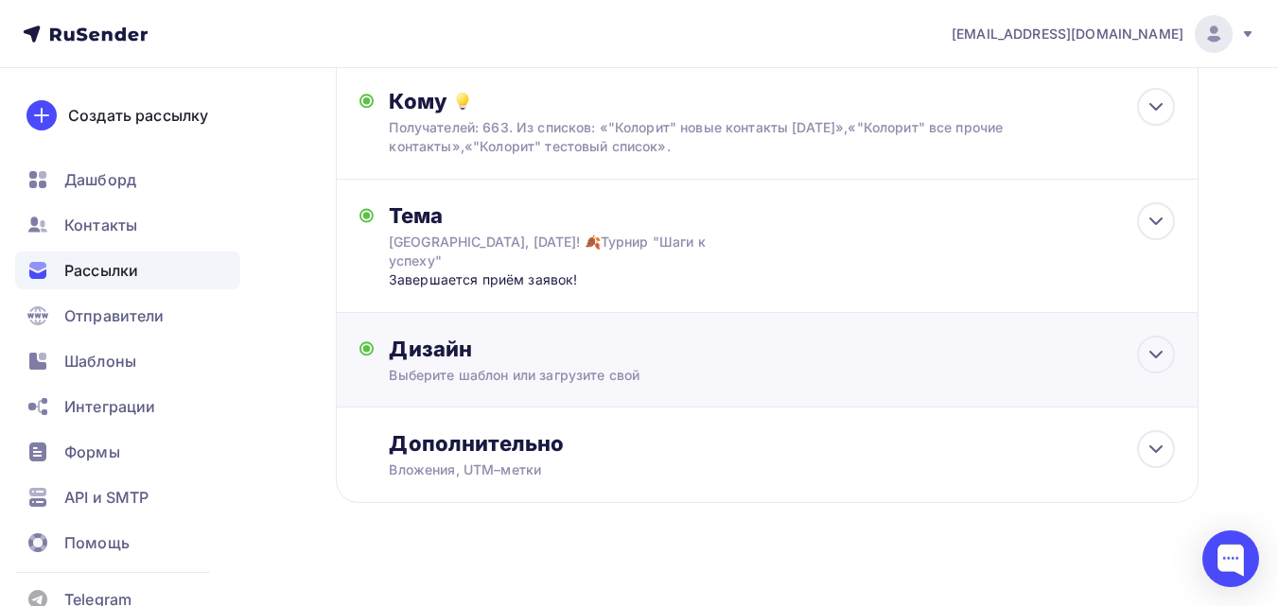
click at [1079, 336] on div "Дизайн" at bounding box center [782, 349] width 786 height 26
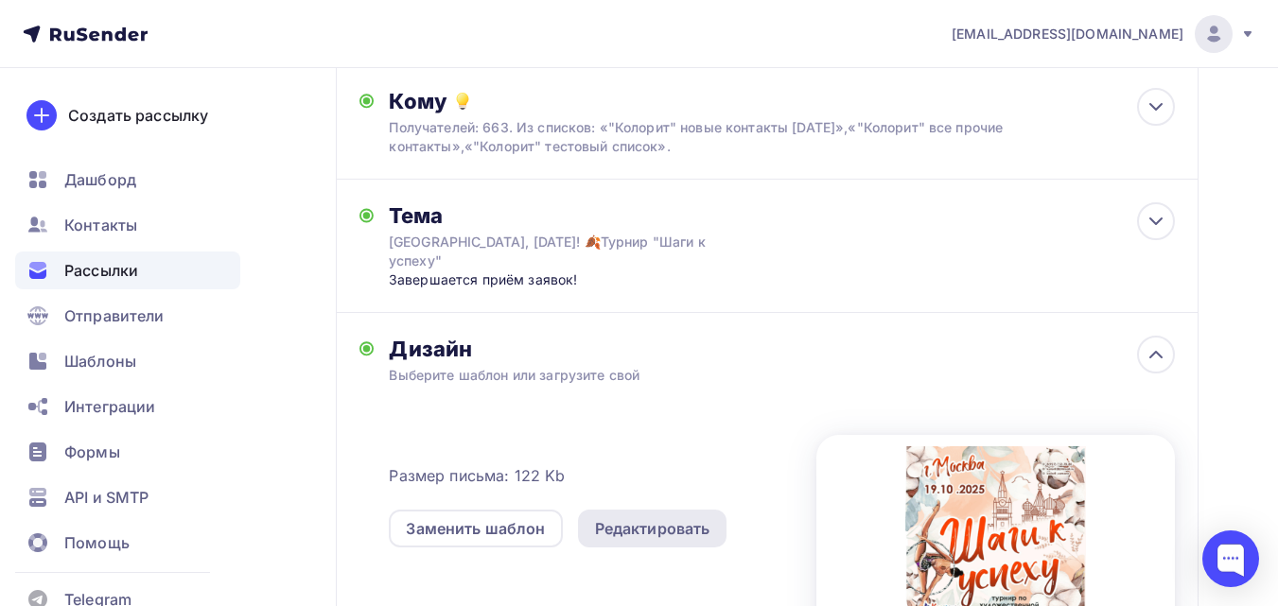
click at [675, 517] on div "Редактировать" at bounding box center [652, 528] width 115 height 23
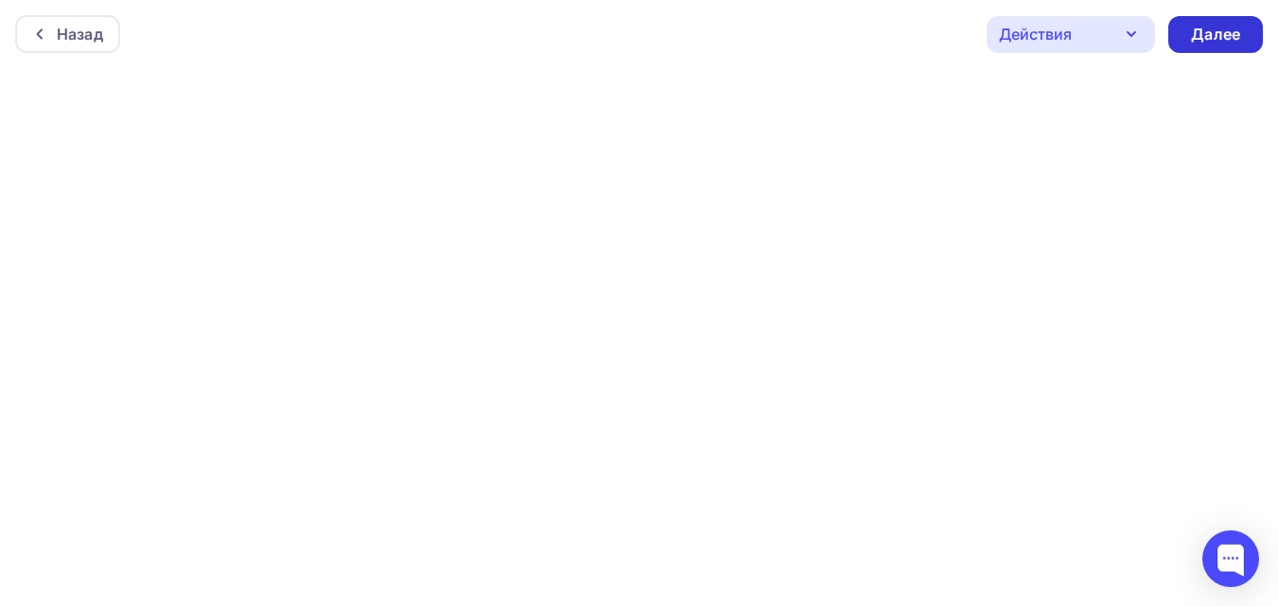
click at [1196, 44] on div "Далее" at bounding box center [1215, 35] width 49 height 22
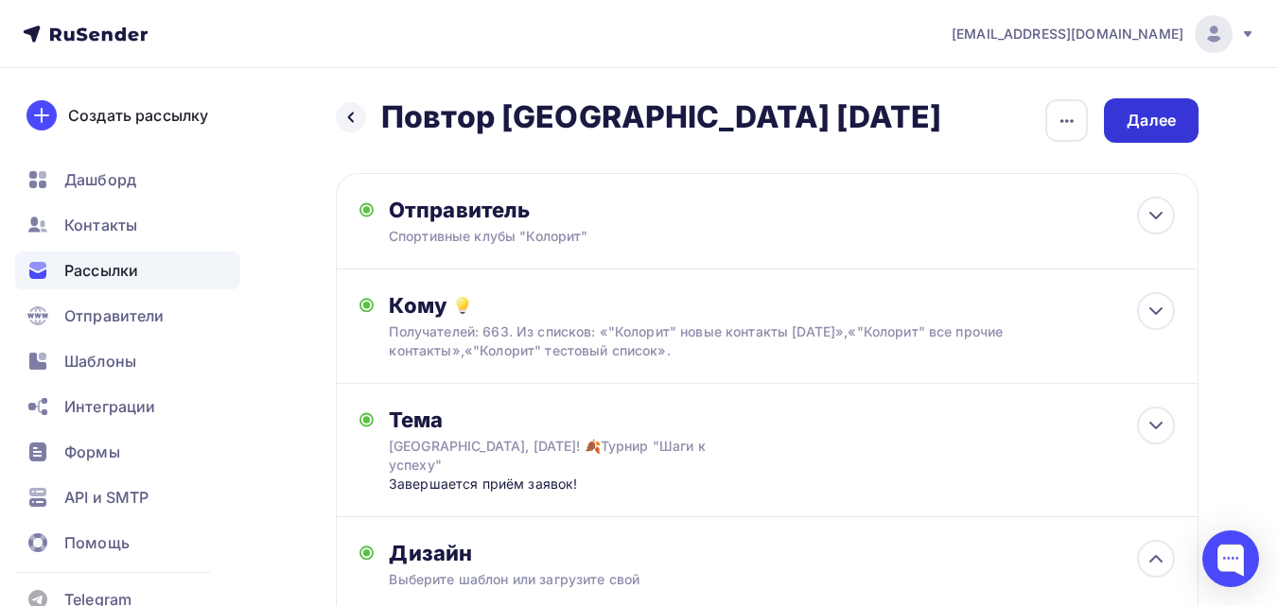
click at [1157, 111] on div "Далее" at bounding box center [1151, 121] width 49 height 22
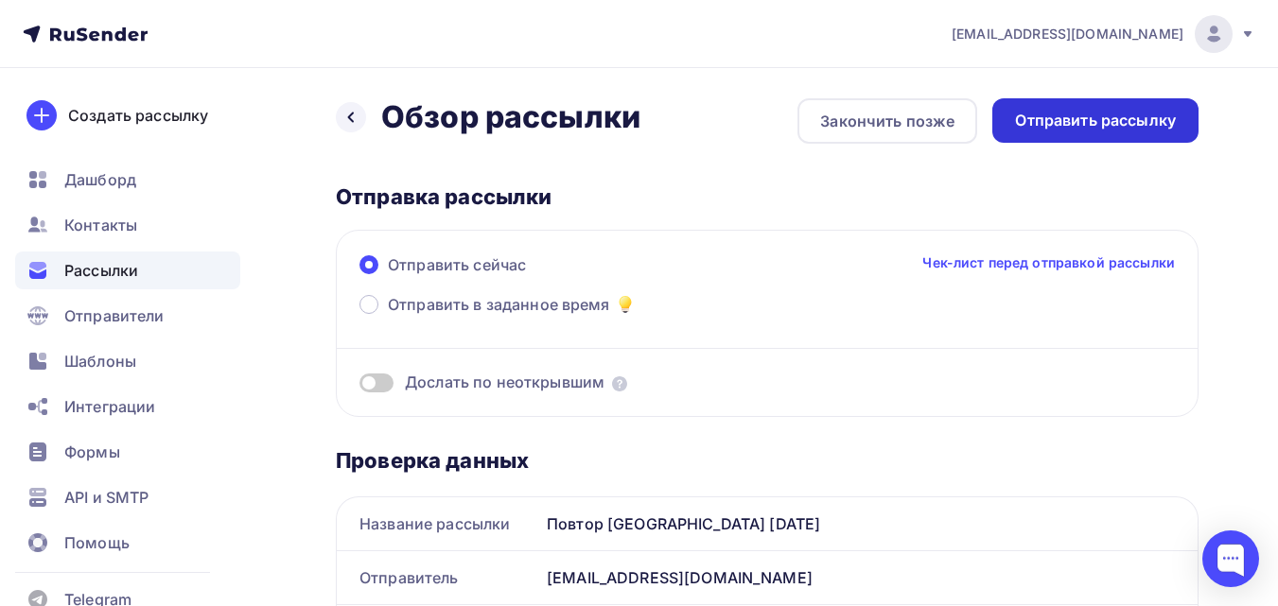
click at [1074, 114] on div "Отправить рассылку" at bounding box center [1095, 121] width 161 height 22
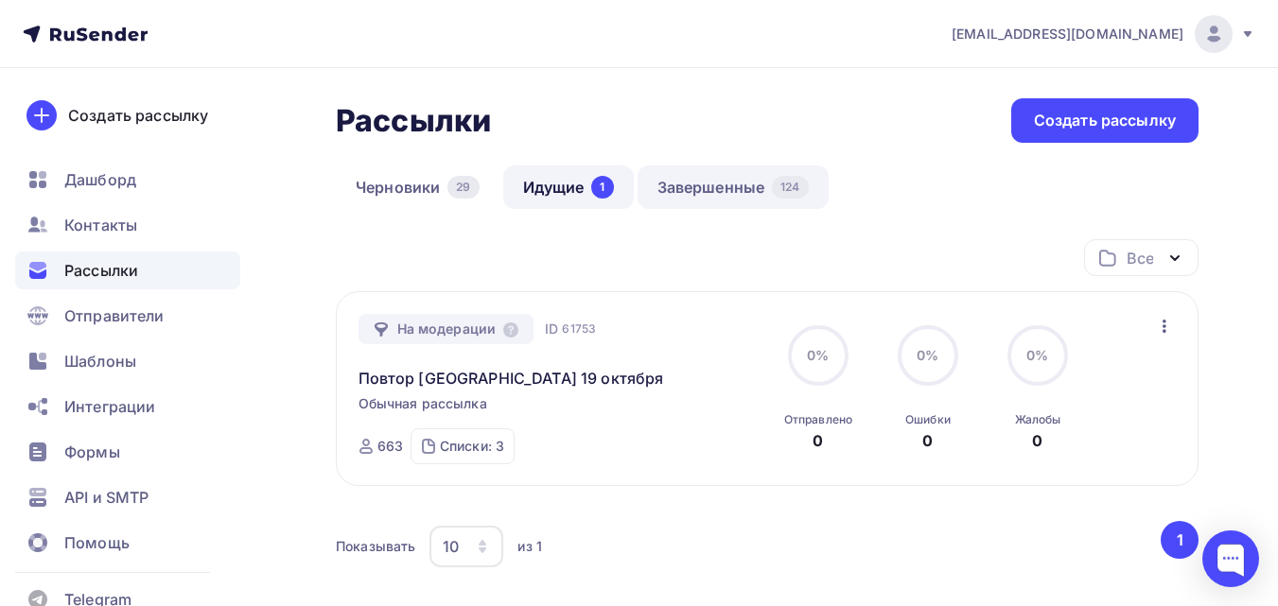
click at [697, 183] on link "Завершенные 124" at bounding box center [733, 188] width 191 height 44
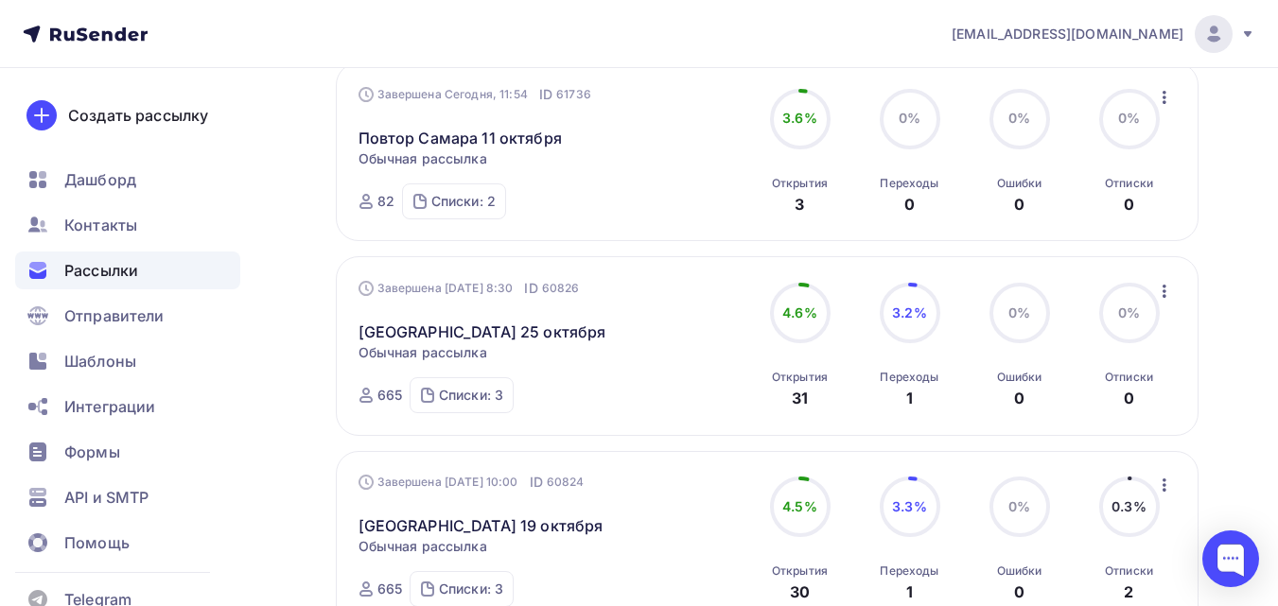
scroll to position [221, 0]
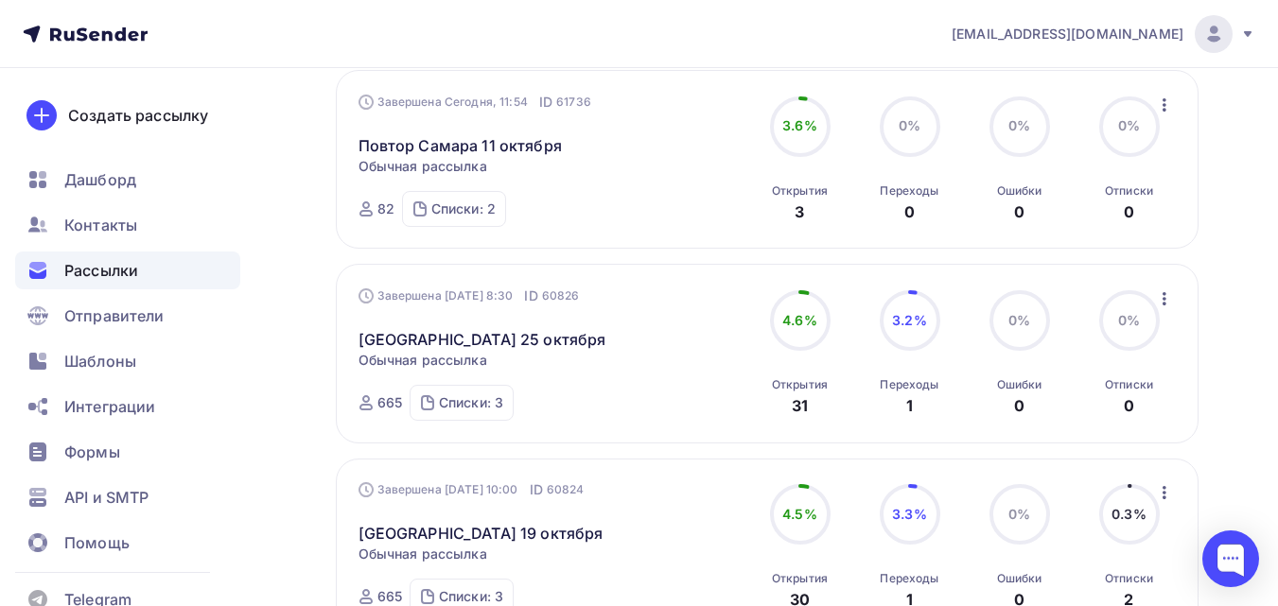
click at [1168, 303] on icon "button" at bounding box center [1164, 299] width 23 height 23
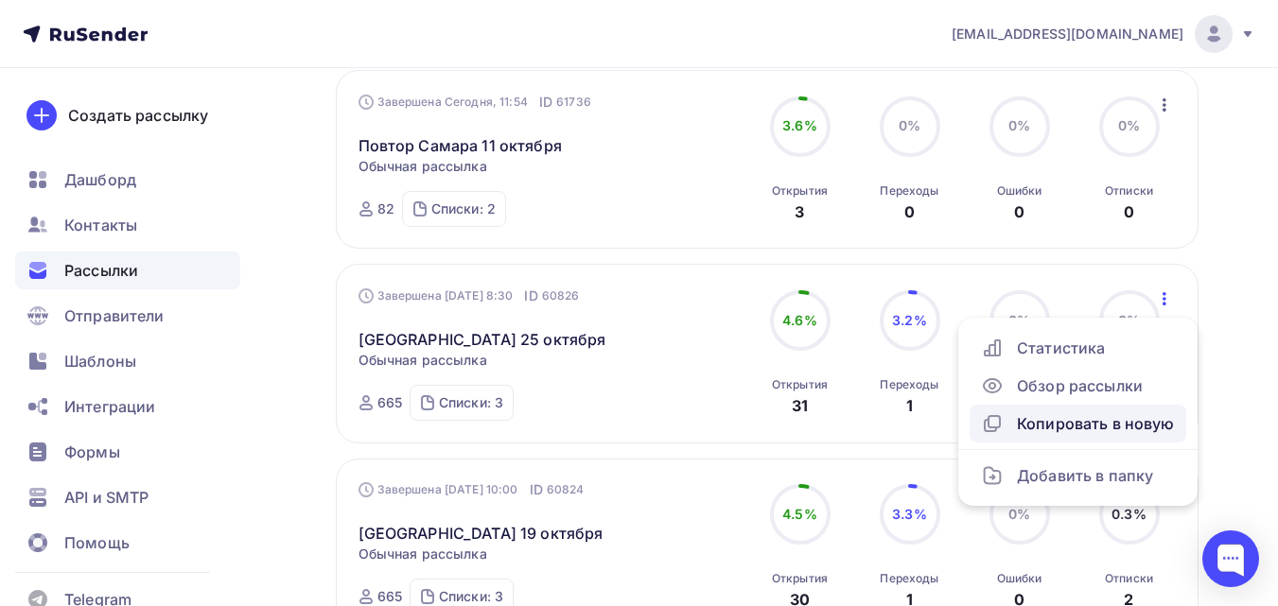
click at [1123, 413] on div "Копировать в новую" at bounding box center [1078, 423] width 194 height 23
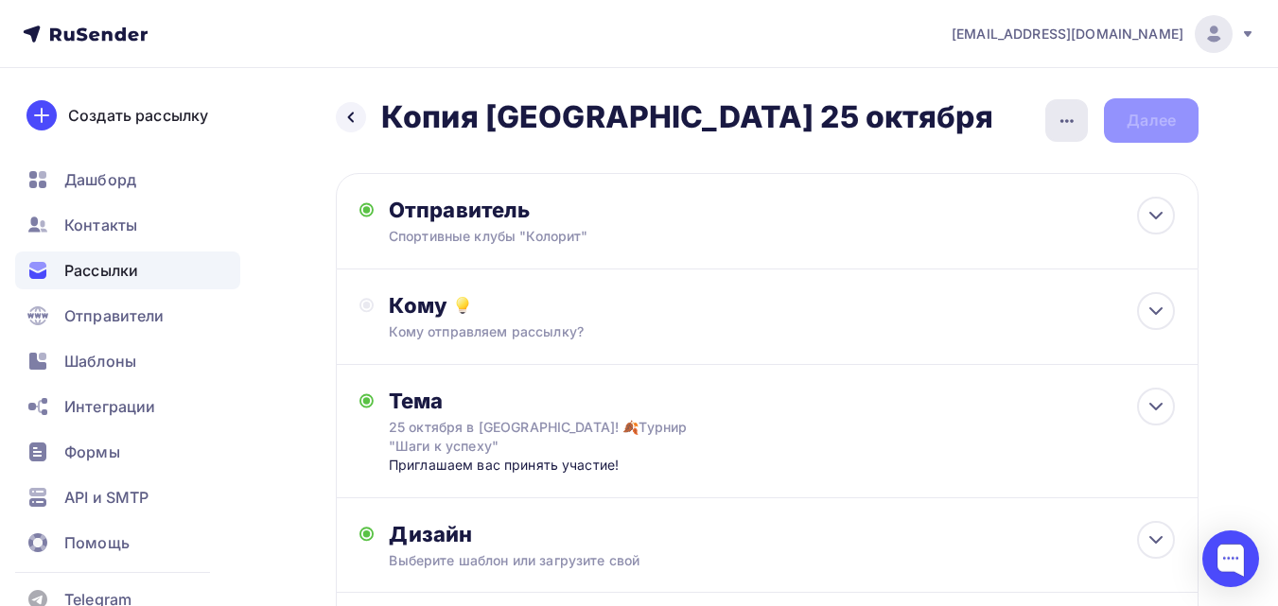
click at [1074, 114] on icon "button" at bounding box center [1067, 121] width 23 height 23
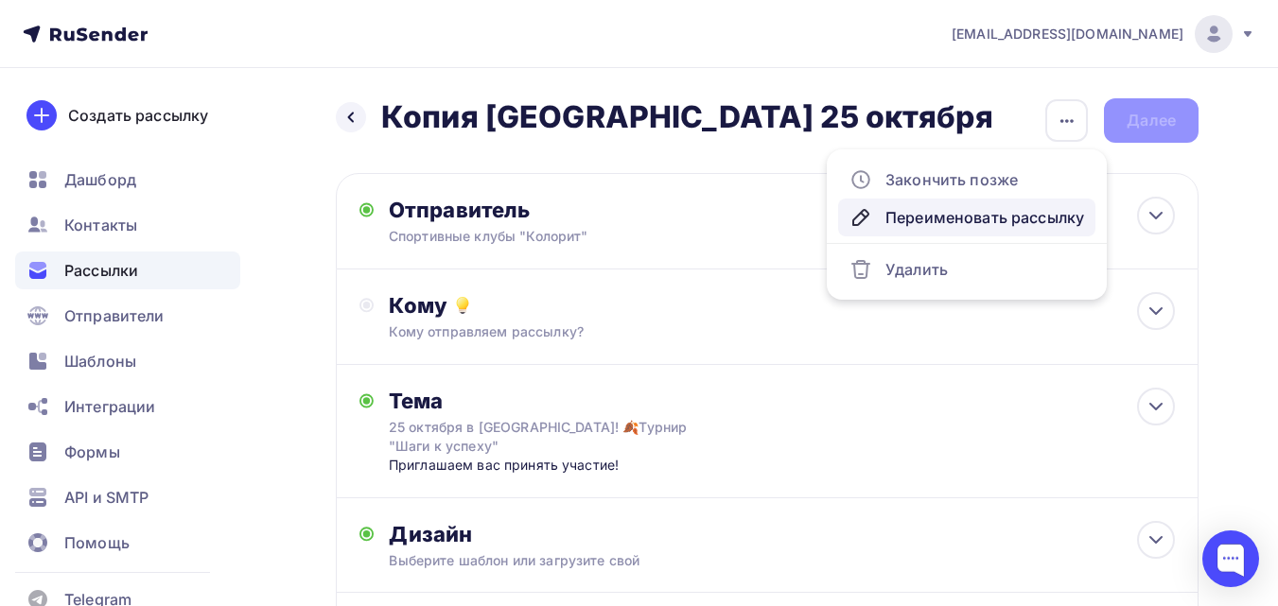
click at [1005, 204] on link "Переименовать рассылку" at bounding box center [966, 218] width 257 height 38
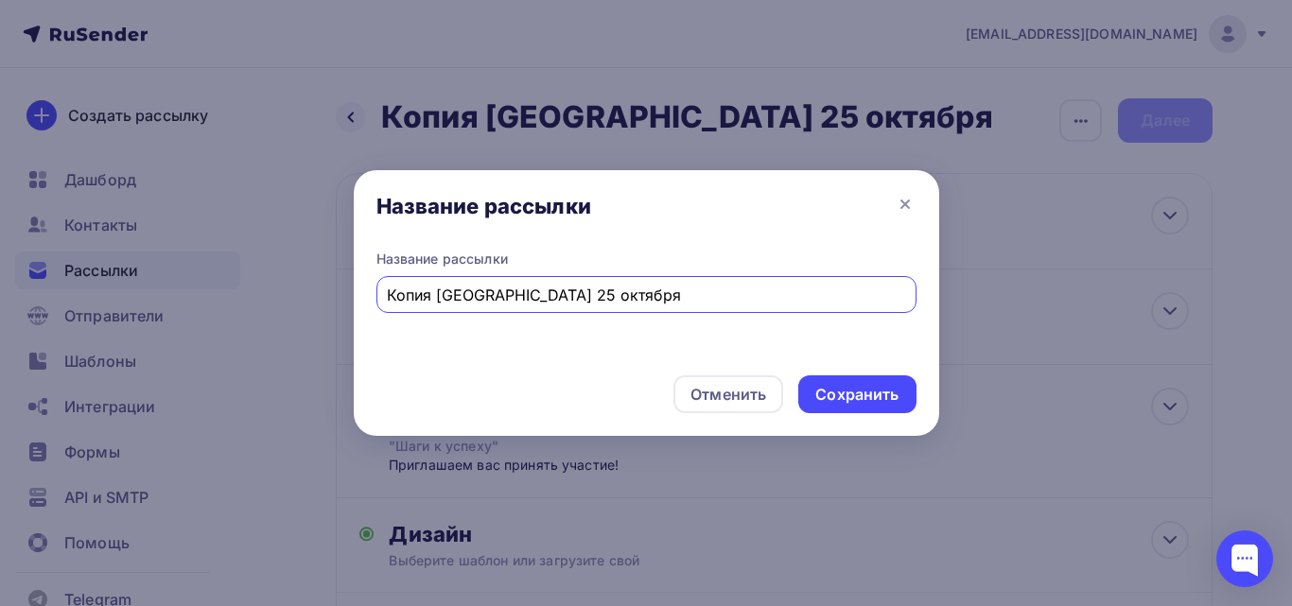
drag, startPoint x: 436, startPoint y: 285, endPoint x: 370, endPoint y: 300, distance: 67.9
click at [370, 300] on div "Название рассылки Копия [GEOGRAPHIC_DATA] 25 октября" at bounding box center [646, 305] width 585 height 111
type input "Повтор [GEOGRAPHIC_DATA] 25 октября"
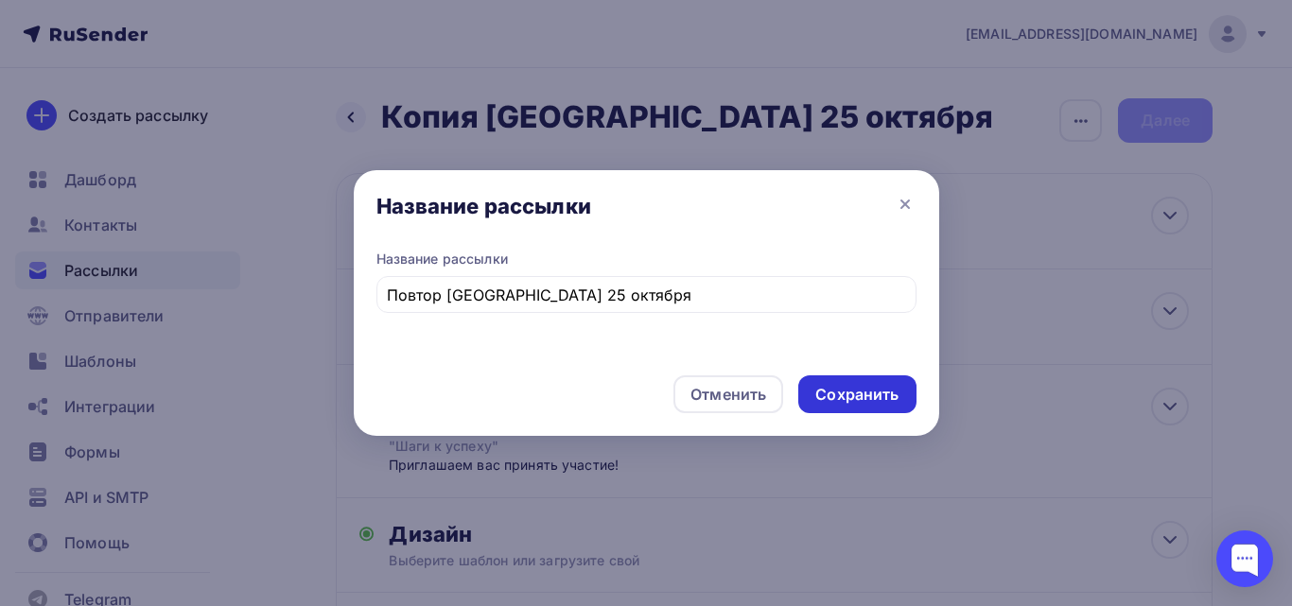
click at [847, 392] on div "Сохранить" at bounding box center [856, 395] width 83 height 22
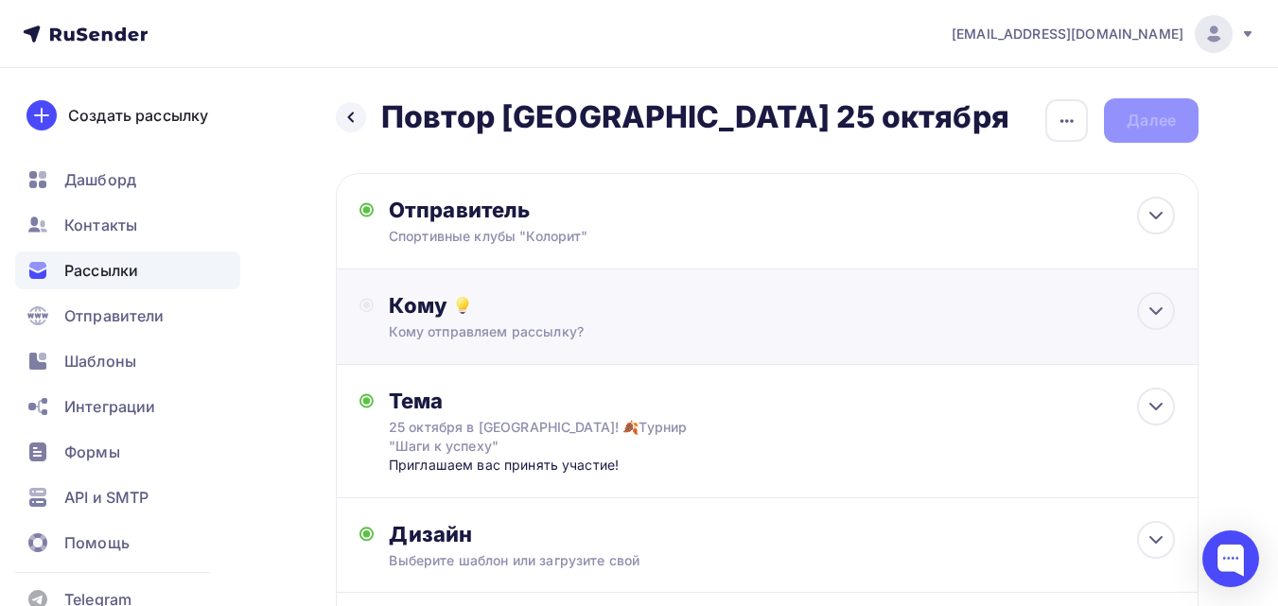
click at [857, 336] on div "Кому отправляем рассылку?" at bounding box center [743, 332] width 708 height 19
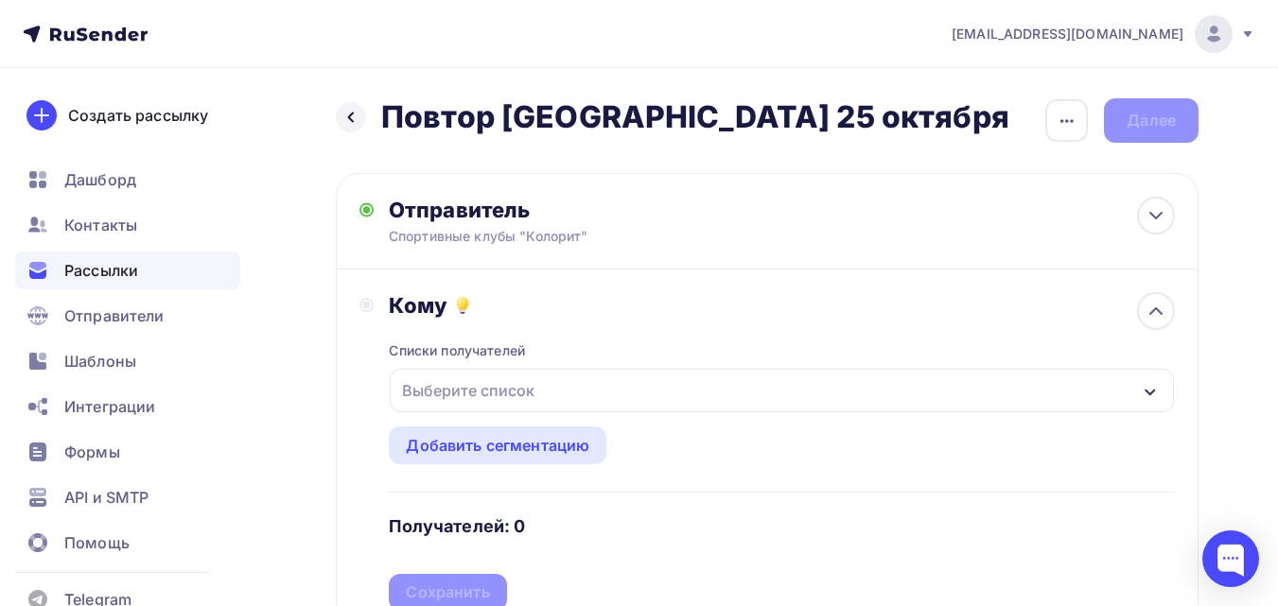
click at [571, 397] on div "Выберите список" at bounding box center [782, 391] width 784 height 44
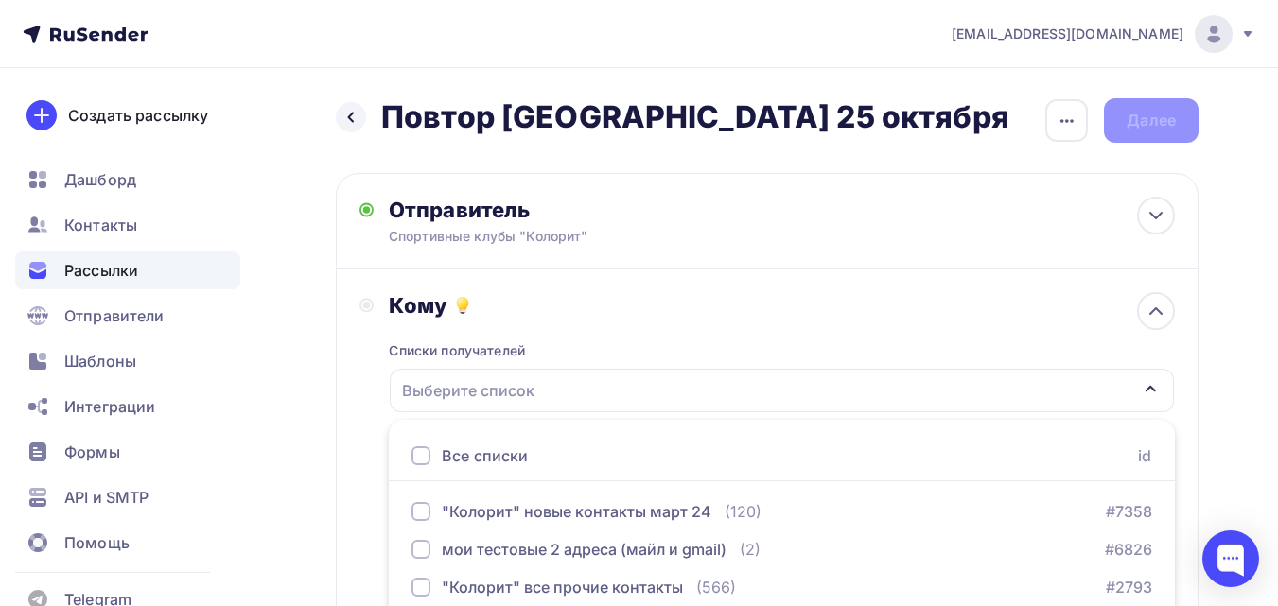
scroll to position [156, 0]
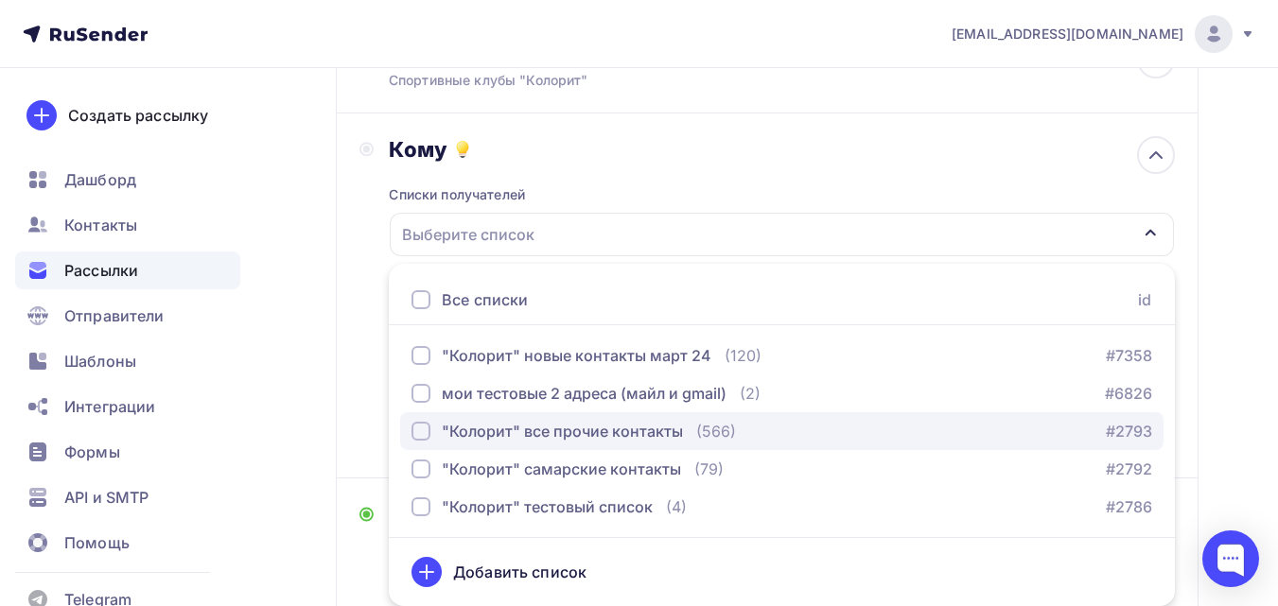
click at [617, 421] on div ""Колорит" все прочие контакты" at bounding box center [562, 431] width 241 height 23
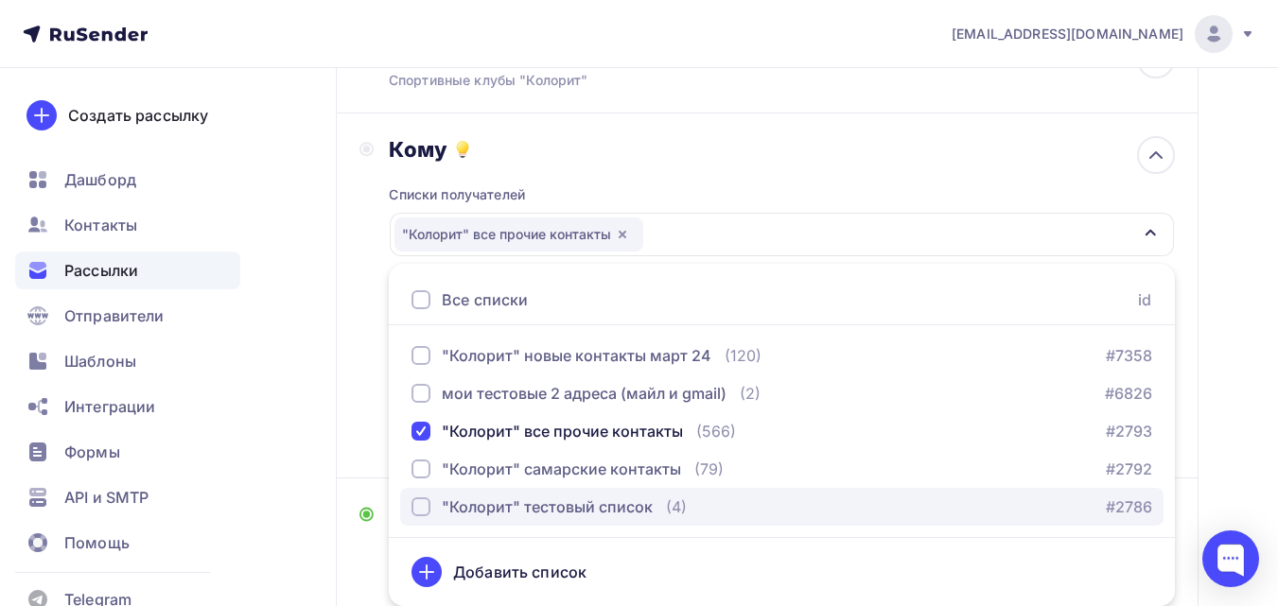
click at [598, 499] on div ""Колорит" тестовый список" at bounding box center [547, 507] width 211 height 23
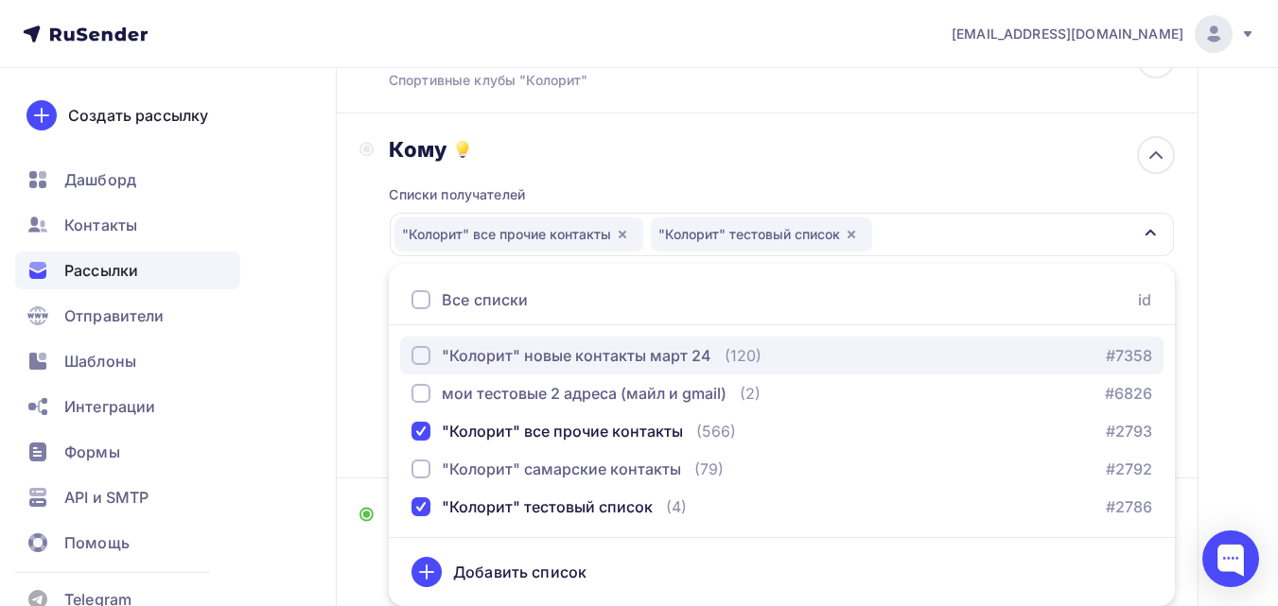
click at [638, 352] on div ""Колорит" новые контакты март 24" at bounding box center [577, 355] width 270 height 23
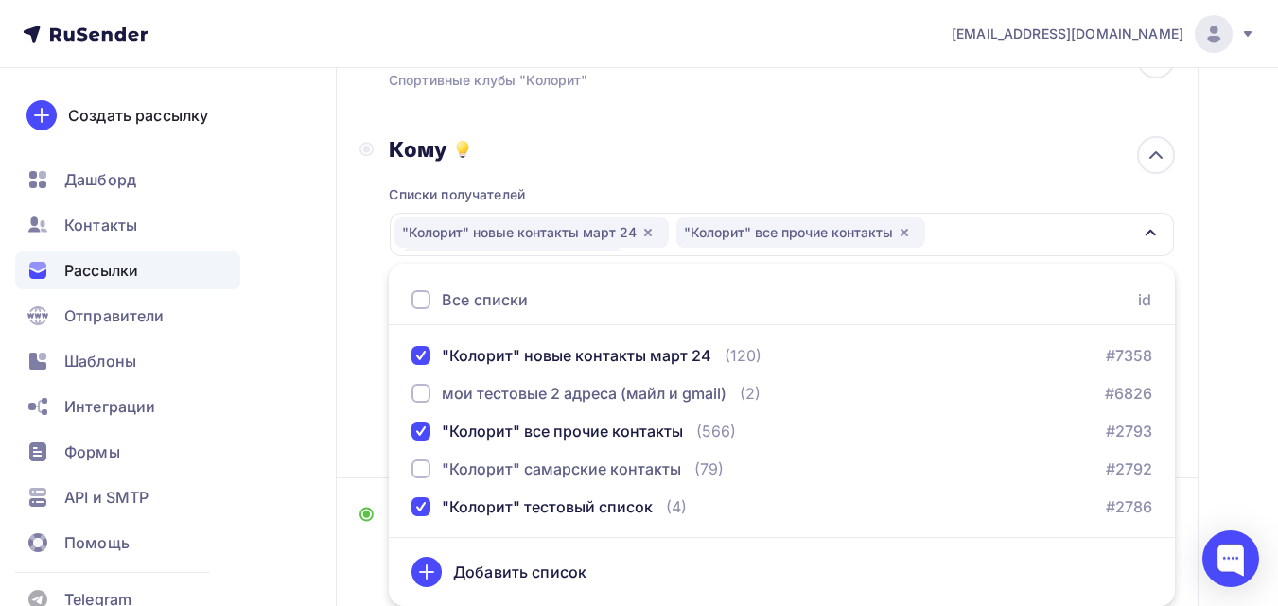
click at [1254, 216] on div "Назад Повтор [GEOGRAPHIC_DATA] 25 октября Повтор [GEOGRAPHIC_DATA] 25 октября З…" at bounding box center [639, 418] width 1278 height 1012
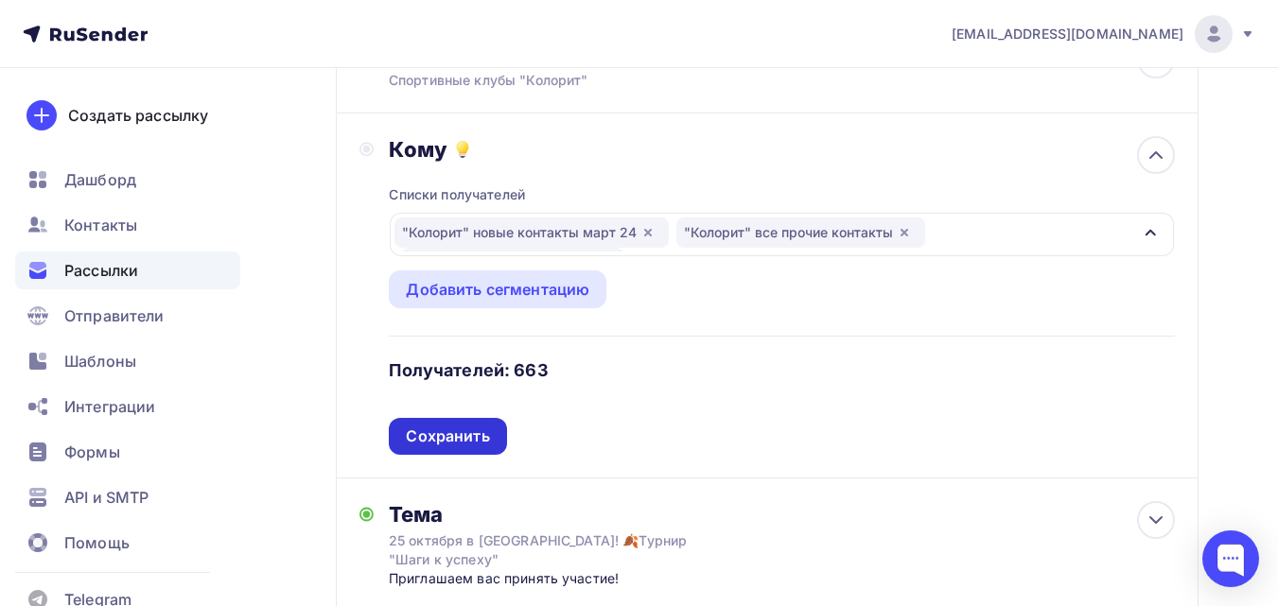
click at [470, 431] on div "Сохранить" at bounding box center [447, 437] width 83 height 22
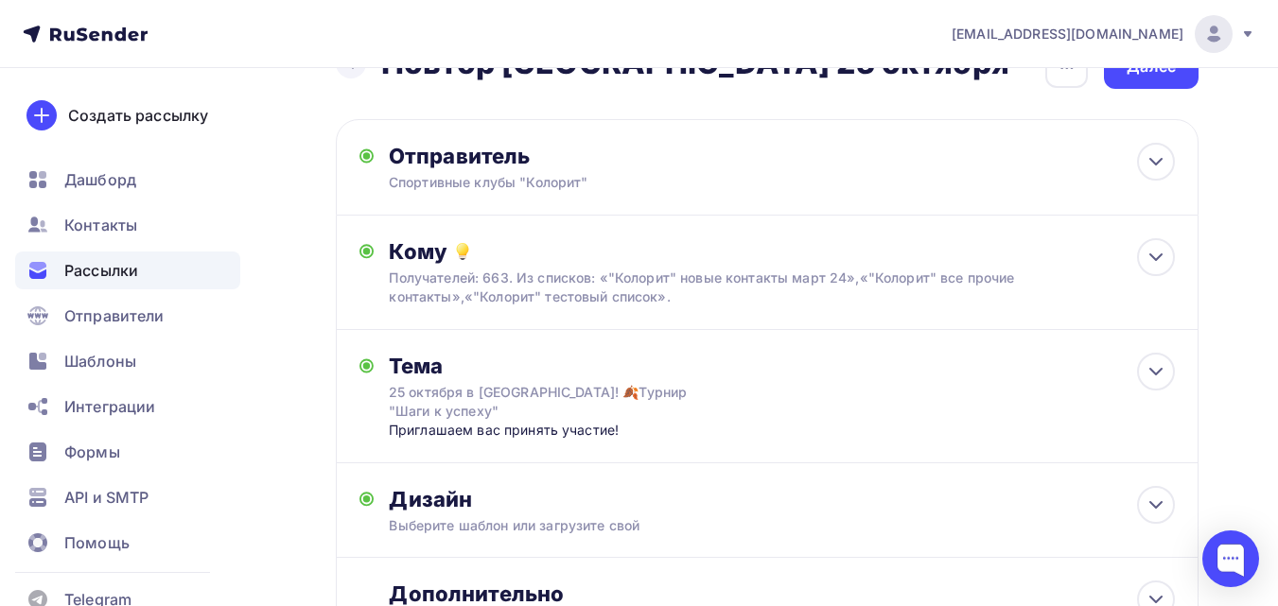
scroll to position [57, 0]
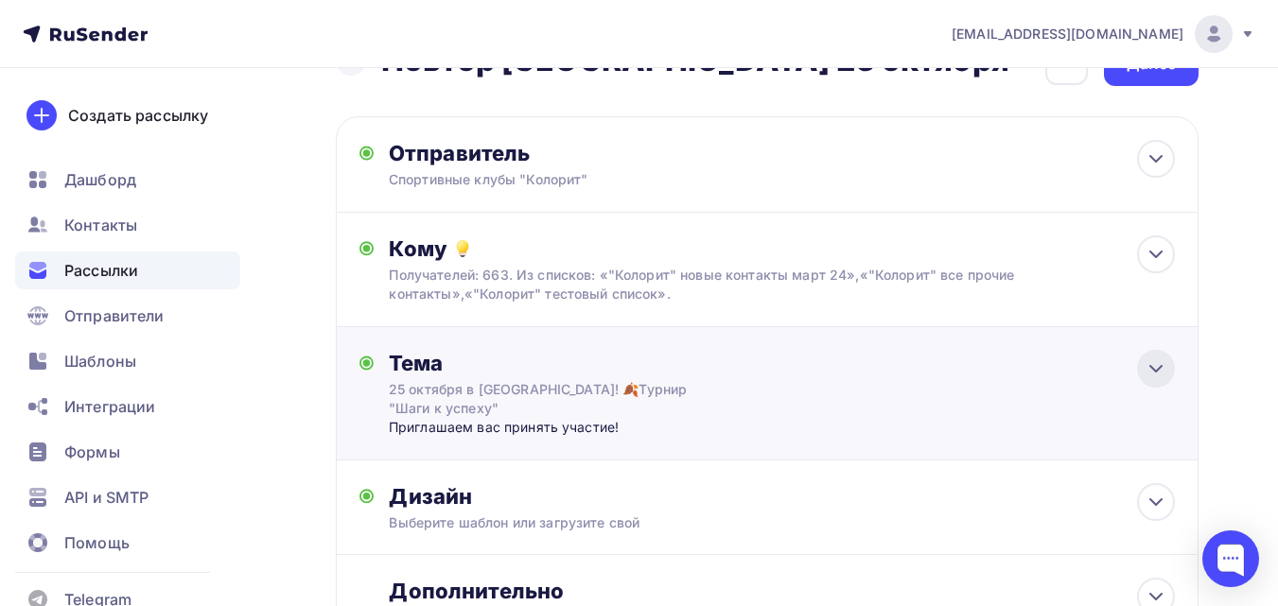
click at [1155, 374] on icon at bounding box center [1155, 369] width 23 height 23
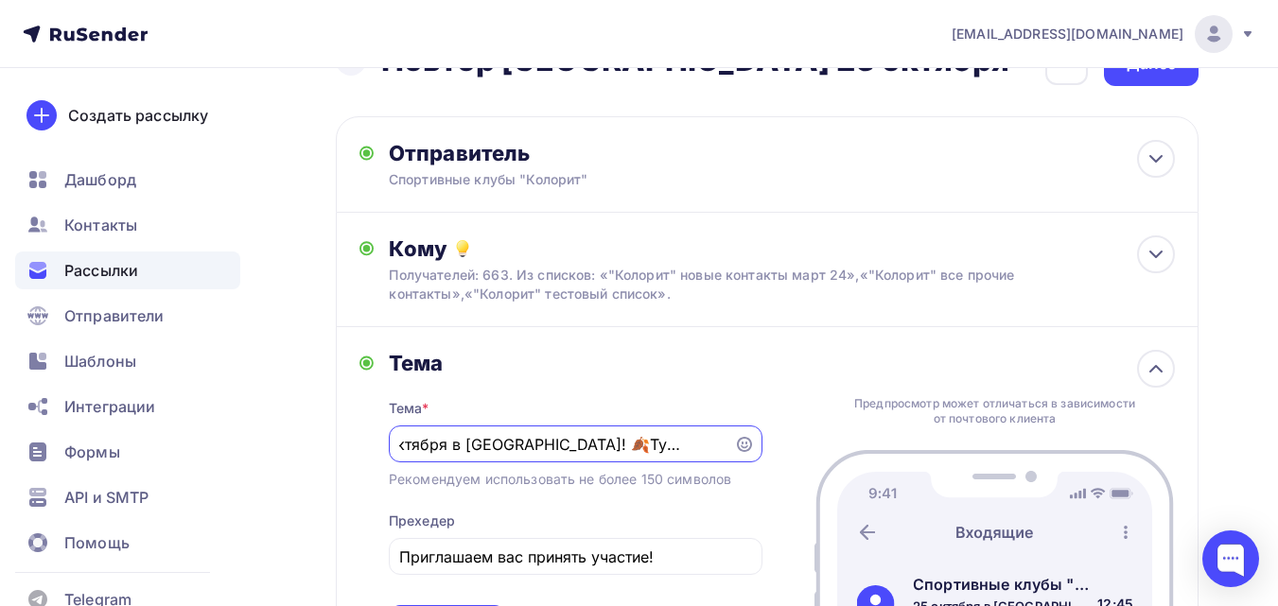
scroll to position [0, 0]
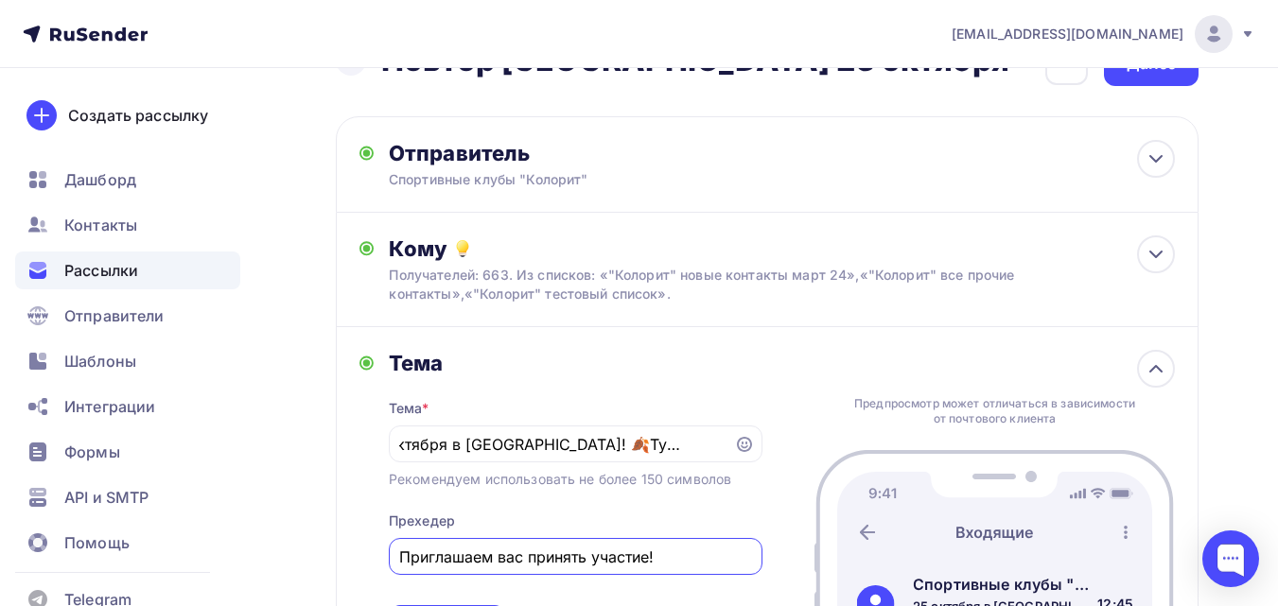
click at [499, 549] on input "Приглашаем вас принять участие!" at bounding box center [575, 557] width 352 height 23
type input "Успейте принять участие!"
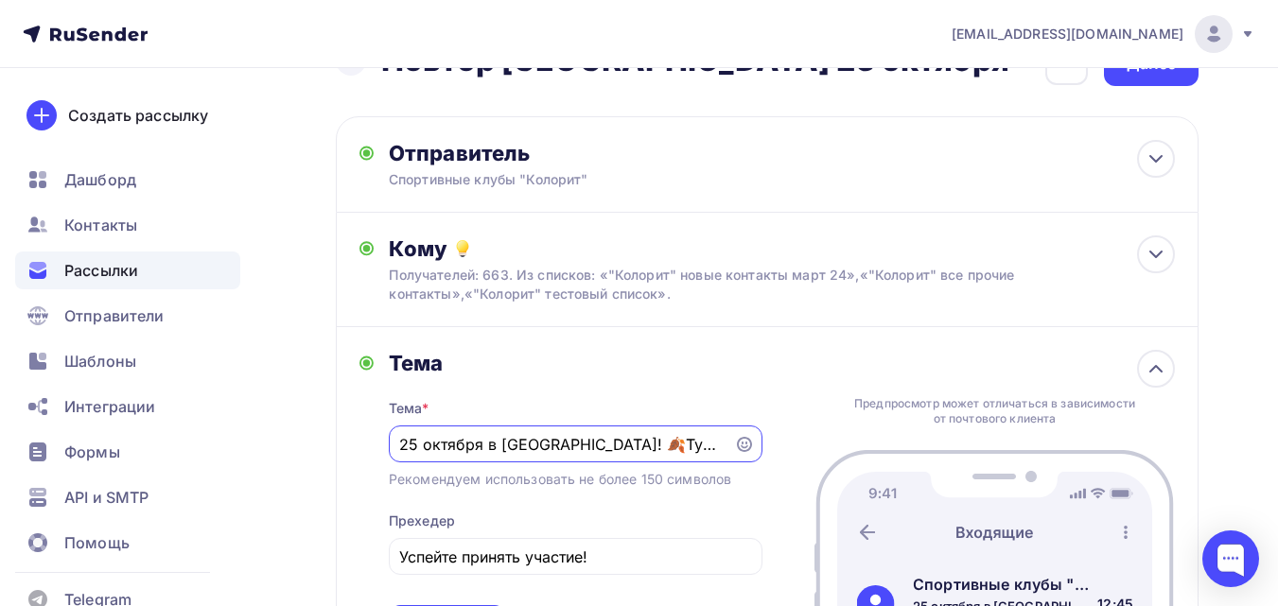
click at [402, 447] on input "25 октября в [GEOGRAPHIC_DATA]! 🍂Турнир "Шаги к успеху"" at bounding box center [560, 444] width 323 height 23
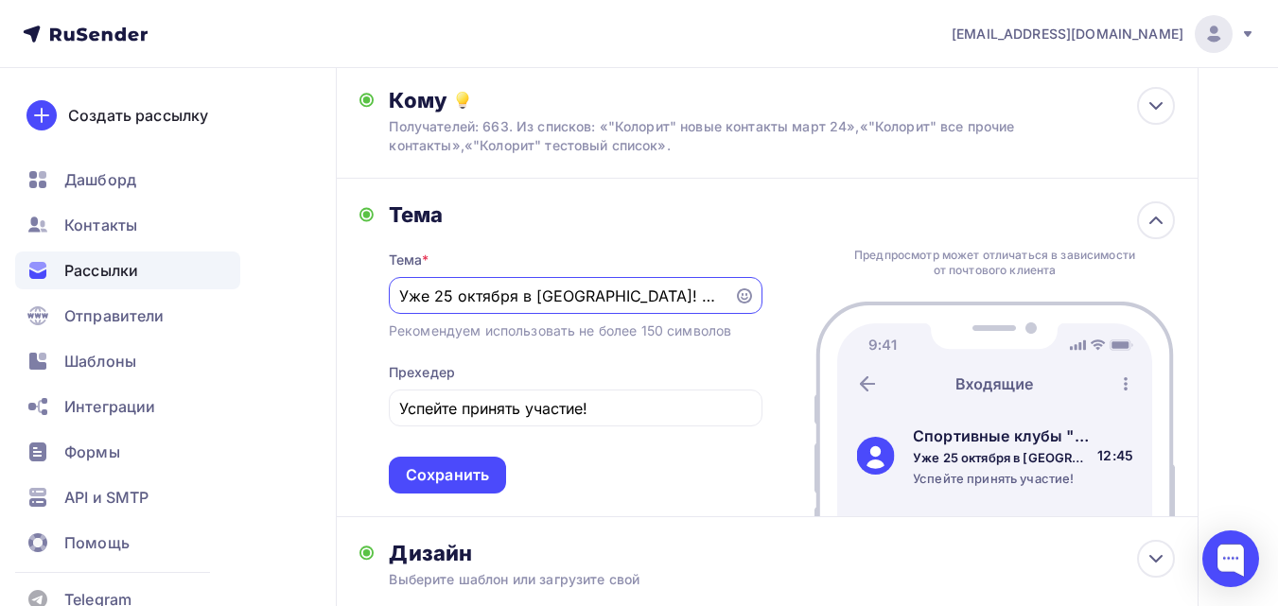
scroll to position [267, 0]
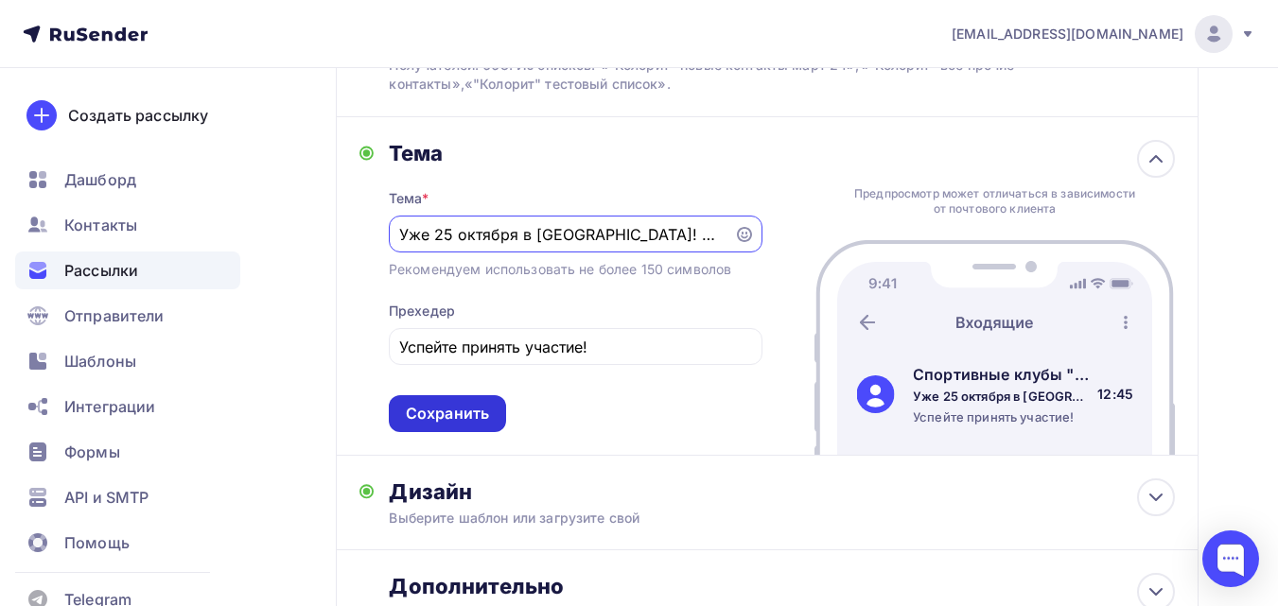
type input "Уже 25 октября в [GEOGRAPHIC_DATA]! 🍂Турнир "Шаги к успеху""
click at [446, 407] on div "Сохранить" at bounding box center [447, 414] width 83 height 22
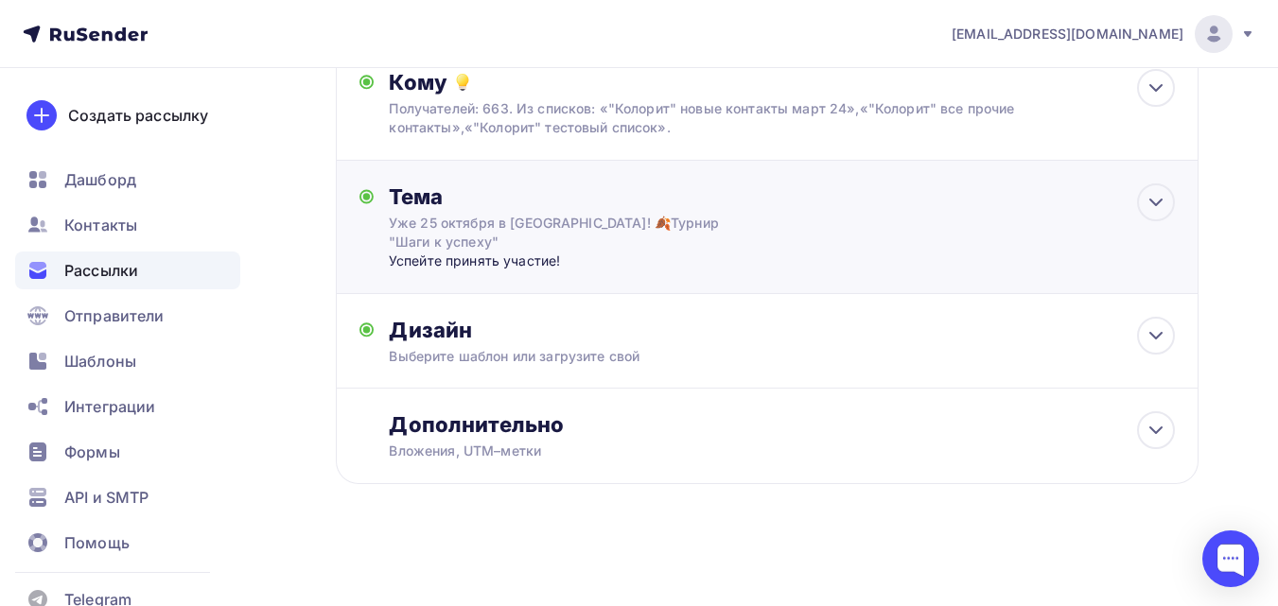
scroll to position [223, 0]
click at [516, 358] on div "Выберите шаблон или загрузите свой" at bounding box center [743, 356] width 708 height 19
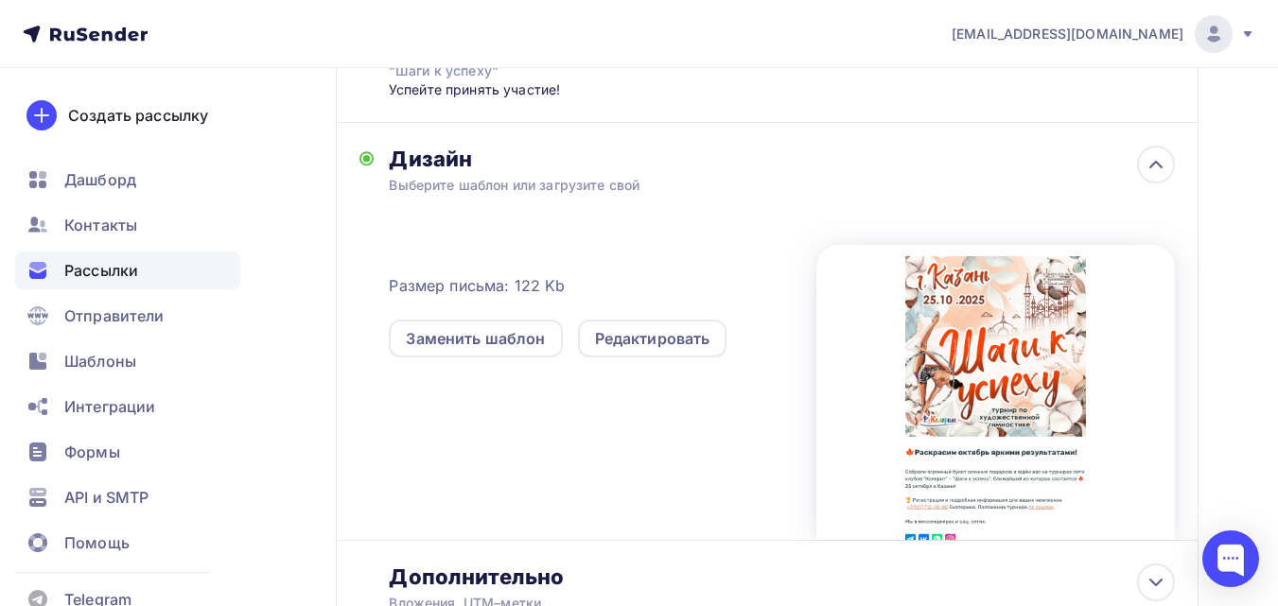
scroll to position [425, 0]
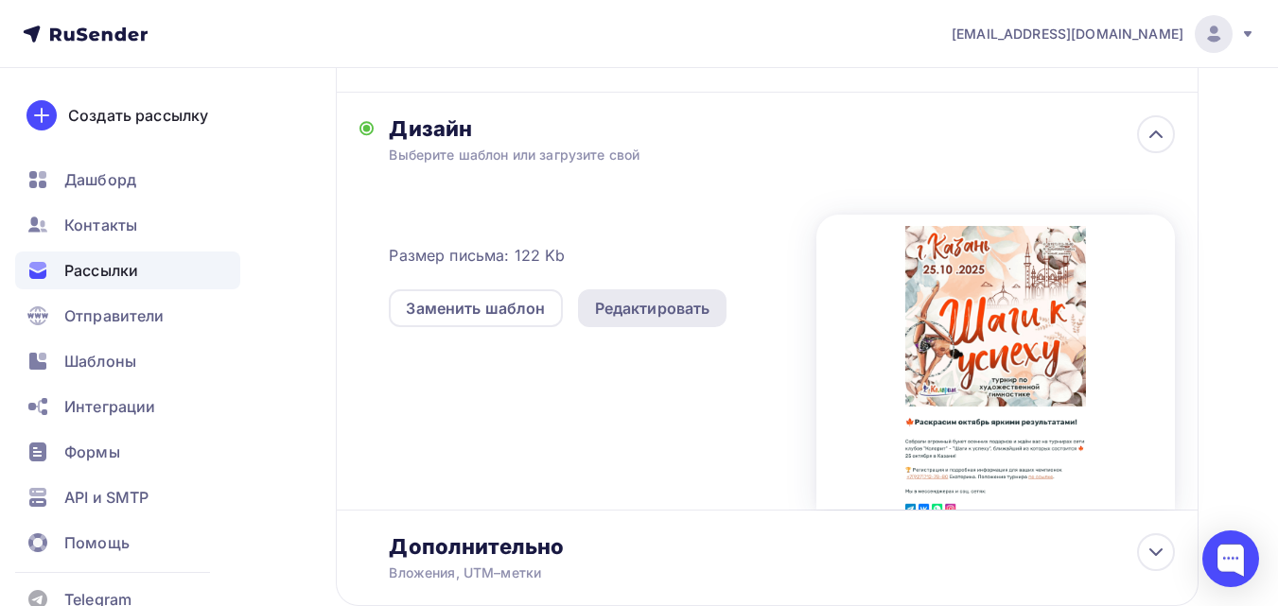
click at [677, 298] on div "Редактировать" at bounding box center [652, 308] width 115 height 23
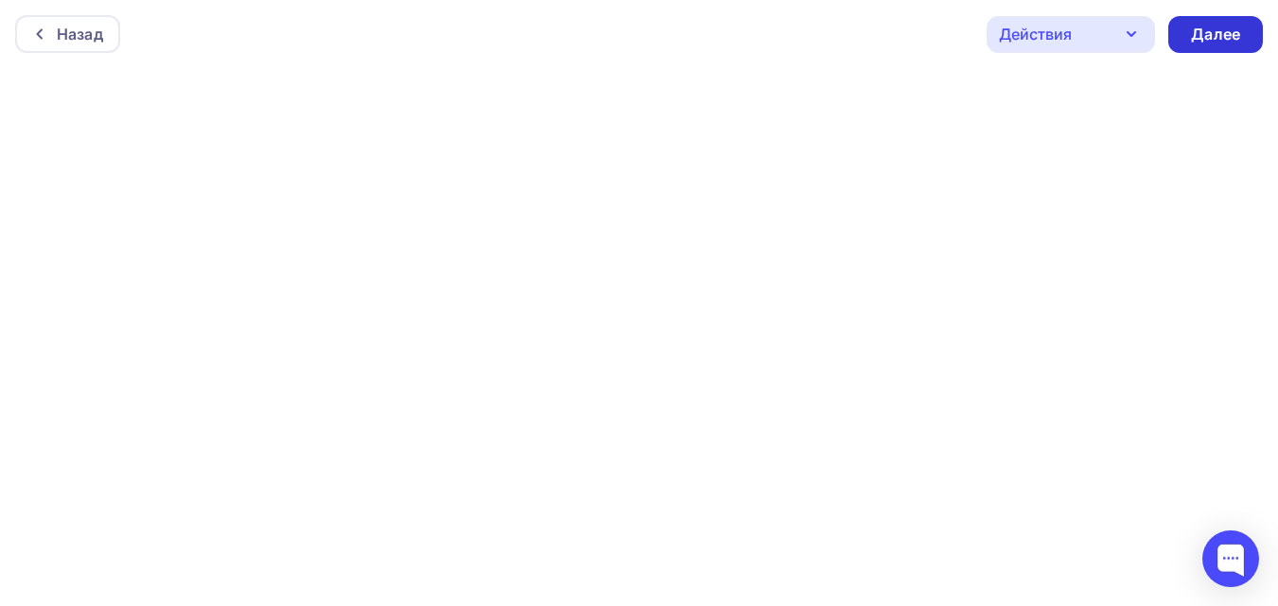
click at [1179, 42] on div "Далее" at bounding box center [1215, 34] width 95 height 37
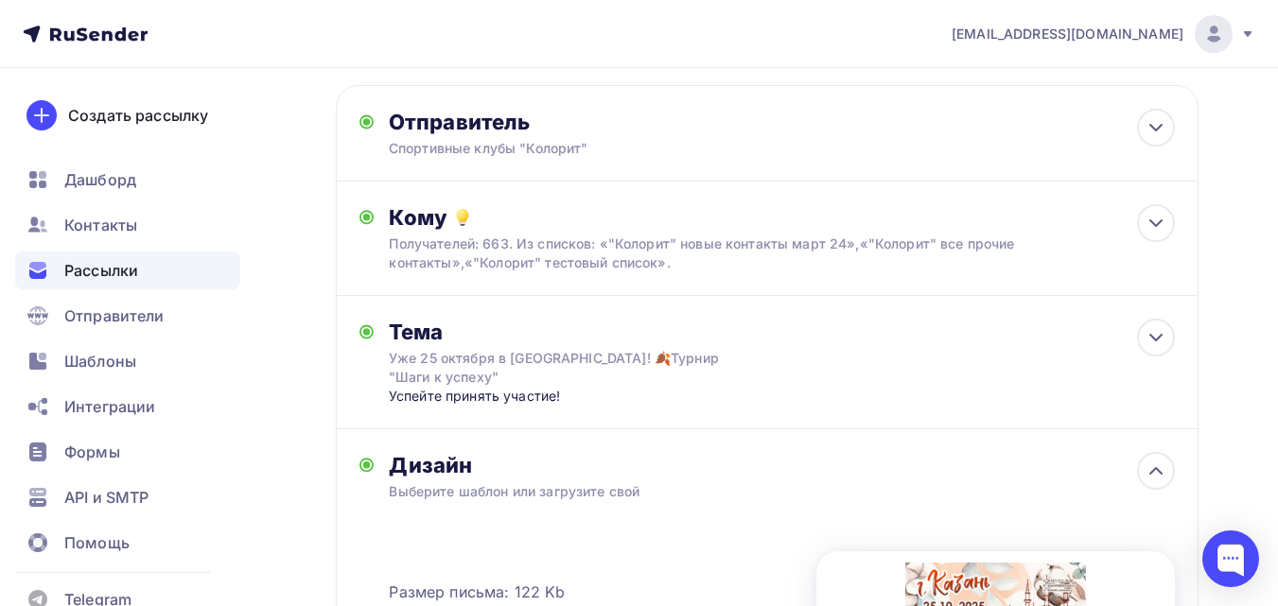
scroll to position [40, 0]
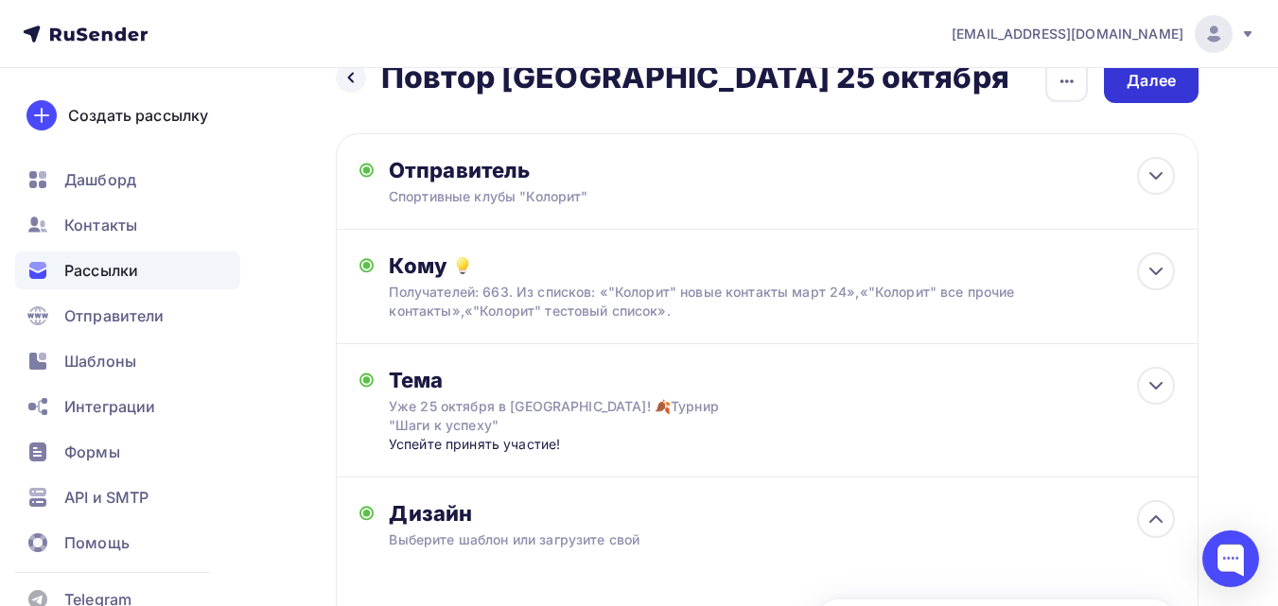
click at [1162, 83] on div "Далее" at bounding box center [1151, 81] width 49 height 22
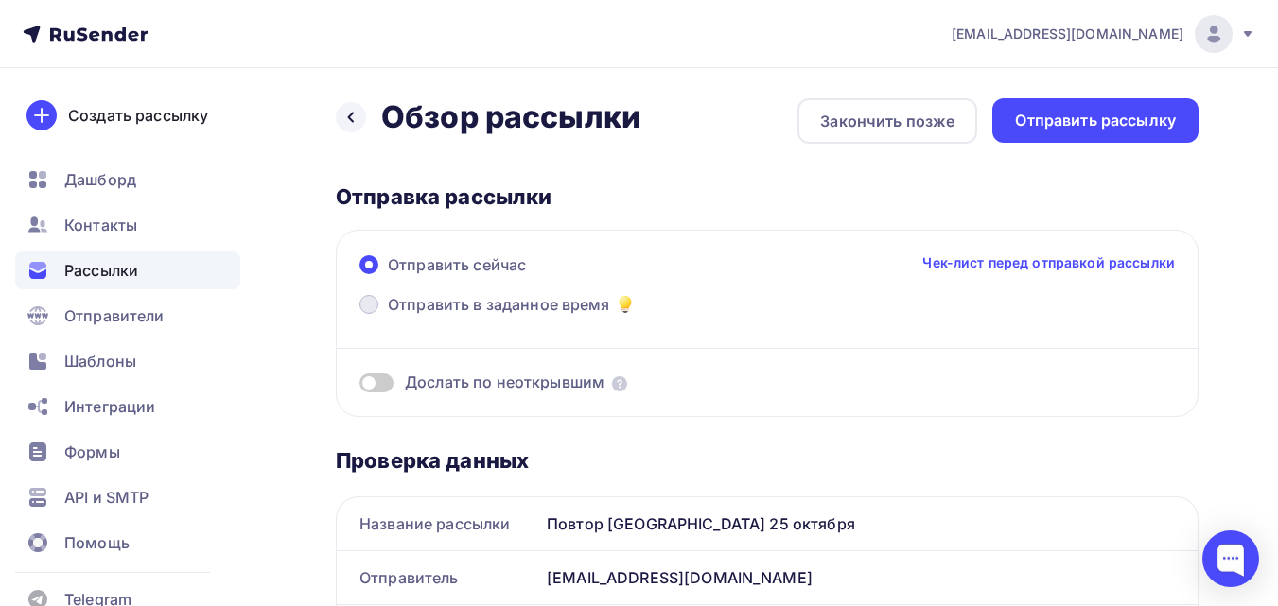
click at [570, 317] on label "Отправить в заданное время" at bounding box center [497, 306] width 277 height 26
click at [388, 316] on input "Отправить в заданное время" at bounding box center [388, 316] width 0 height 0
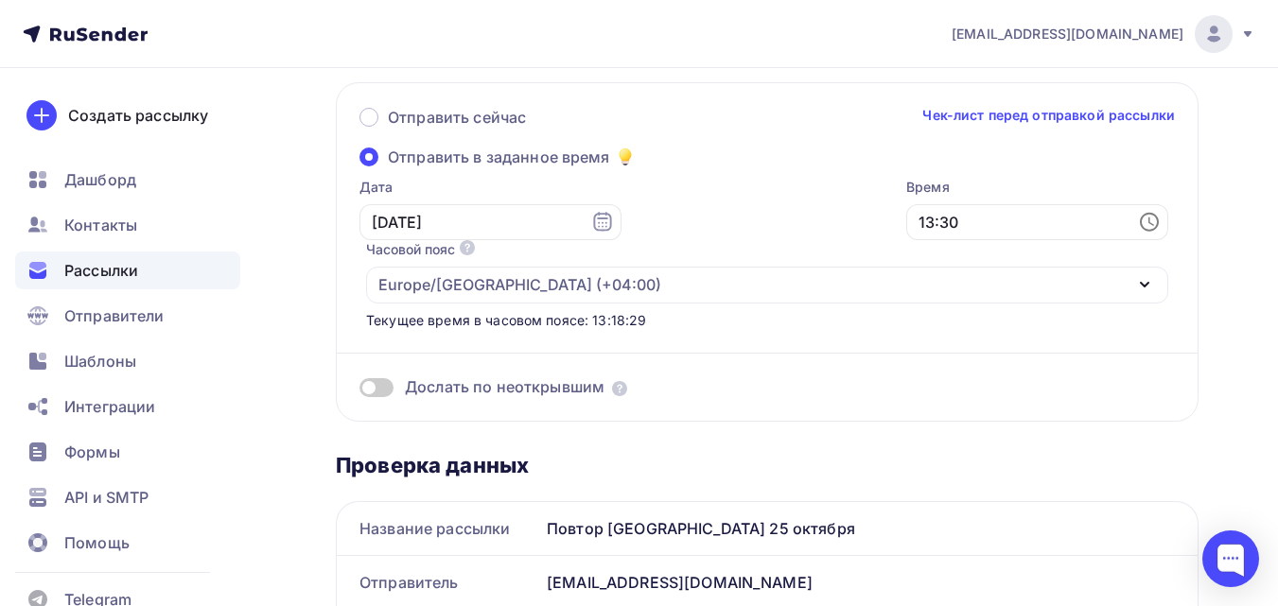
scroll to position [150, 0]
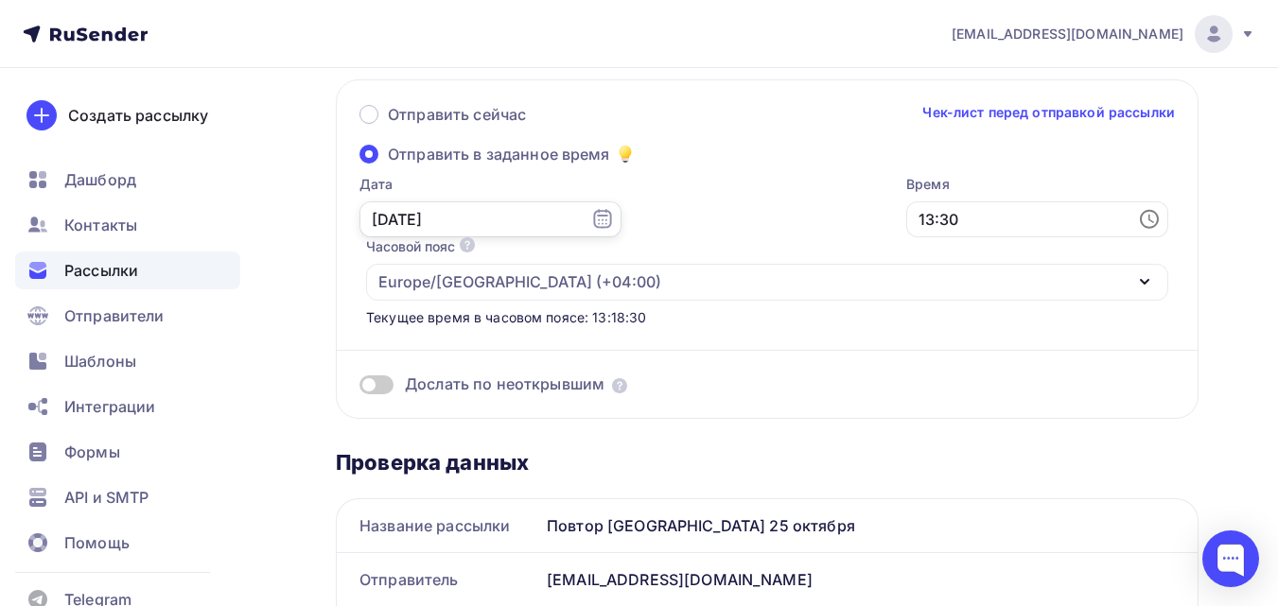
click at [462, 218] on input "[DATE]" at bounding box center [490, 219] width 262 height 36
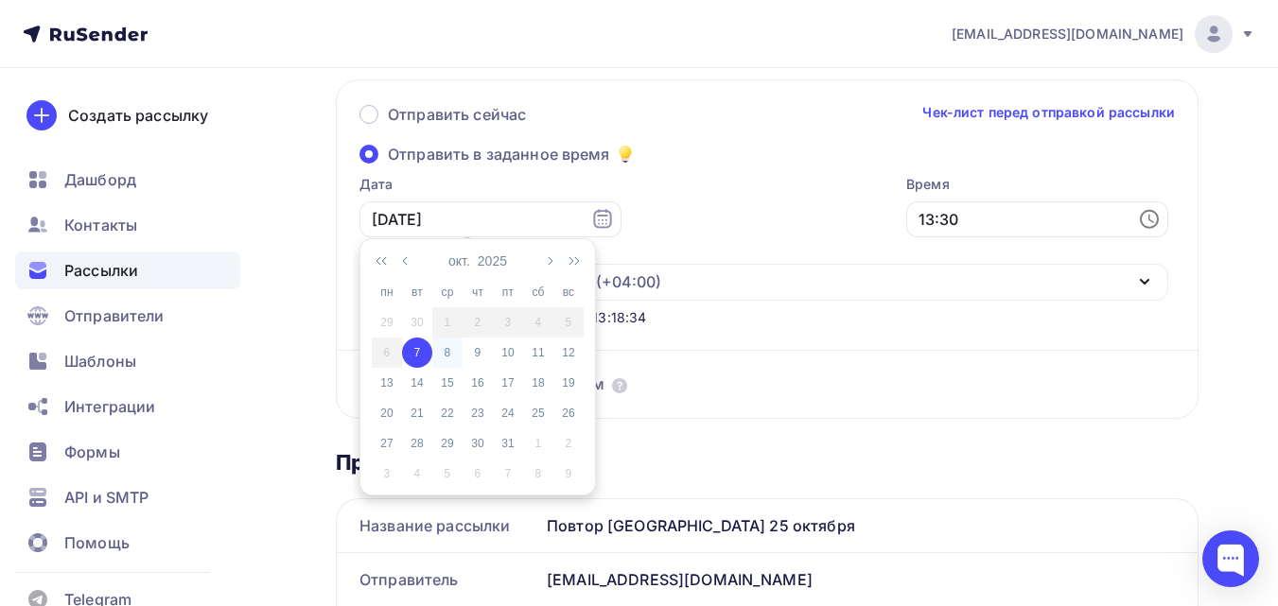
click at [445, 357] on div "8" at bounding box center [447, 352] width 30 height 17
type input "[DATE]"
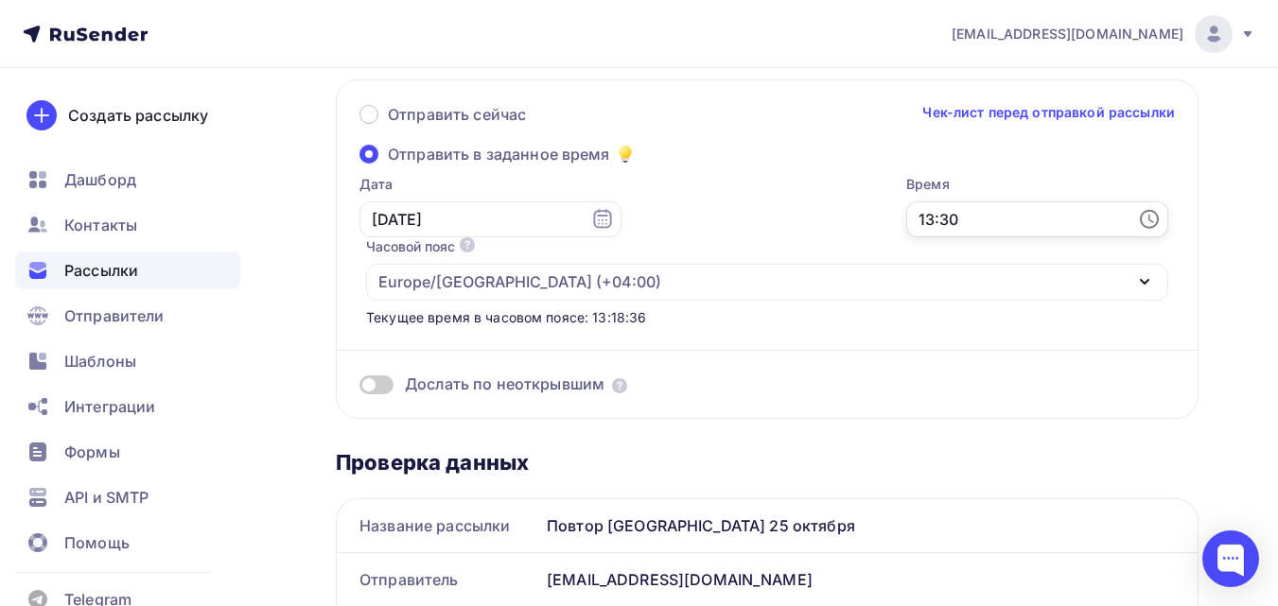
click at [906, 210] on input "13:30" at bounding box center [1037, 219] width 262 height 36
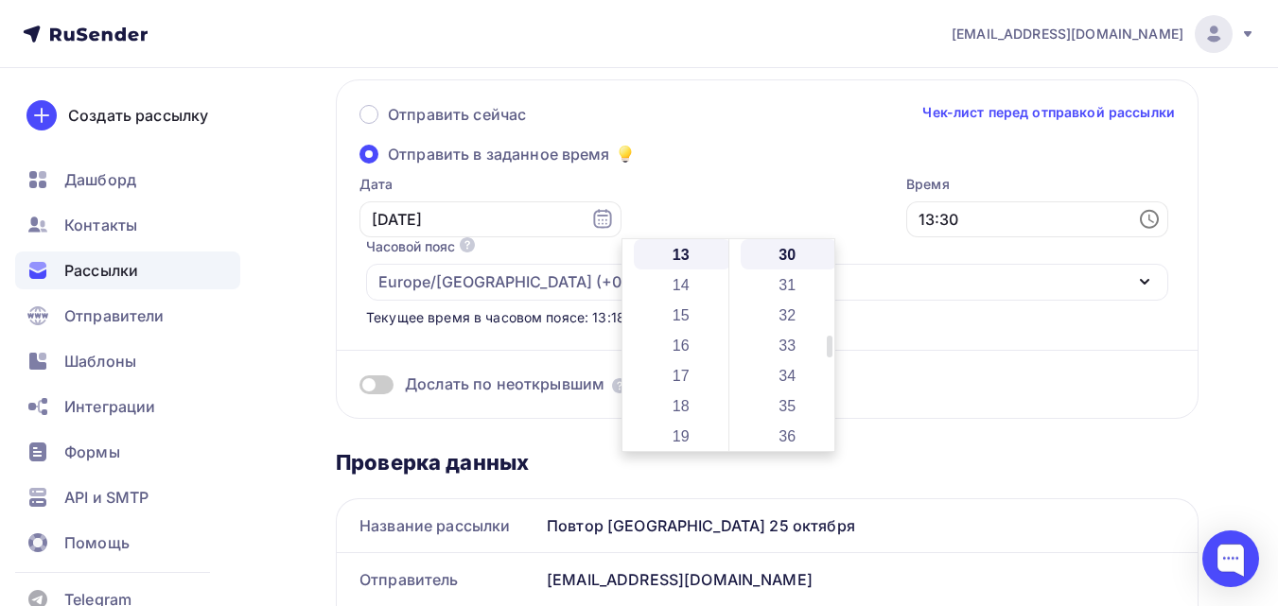
scroll to position [215, 0]
drag, startPoint x: 725, startPoint y: 359, endPoint x: 732, endPoint y: 320, distance: 40.4
click at [732, 320] on div "00 01 02 03 04 05 06 07 08 09 10 11 12 13 14 15 16 17 18 19 20 21 22 23 00 01 0…" at bounding box center [728, 345] width 212 height 212
click at [688, 312] on li "09" at bounding box center [682, 312] width 97 height 30
type input "09:30"
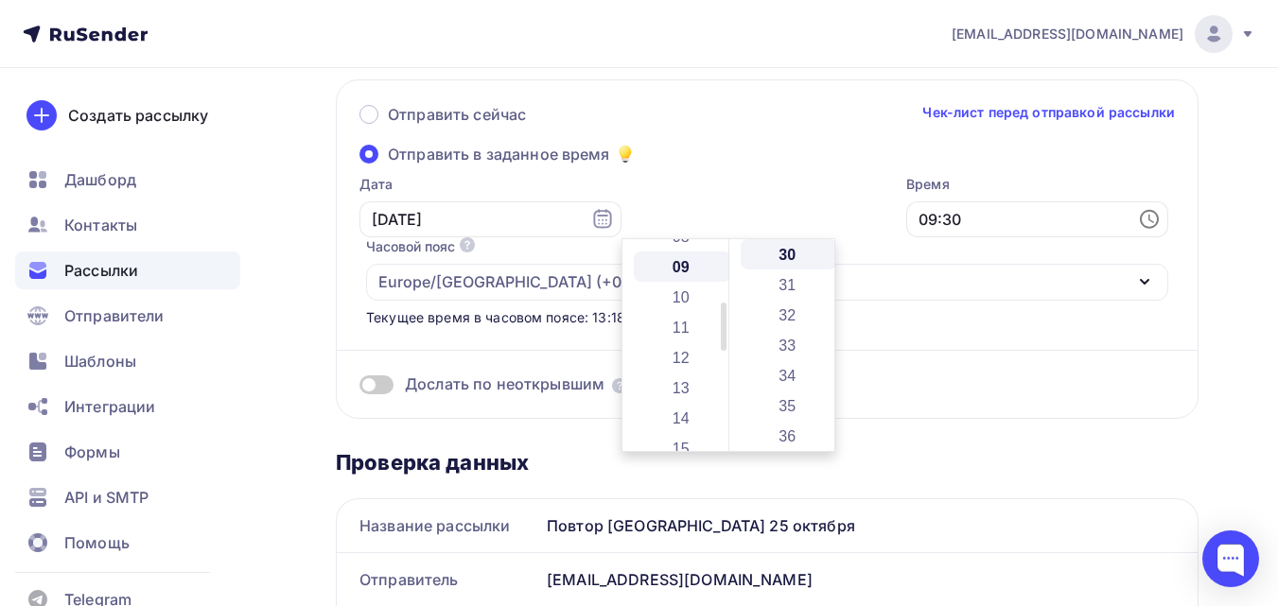
scroll to position [272, 0]
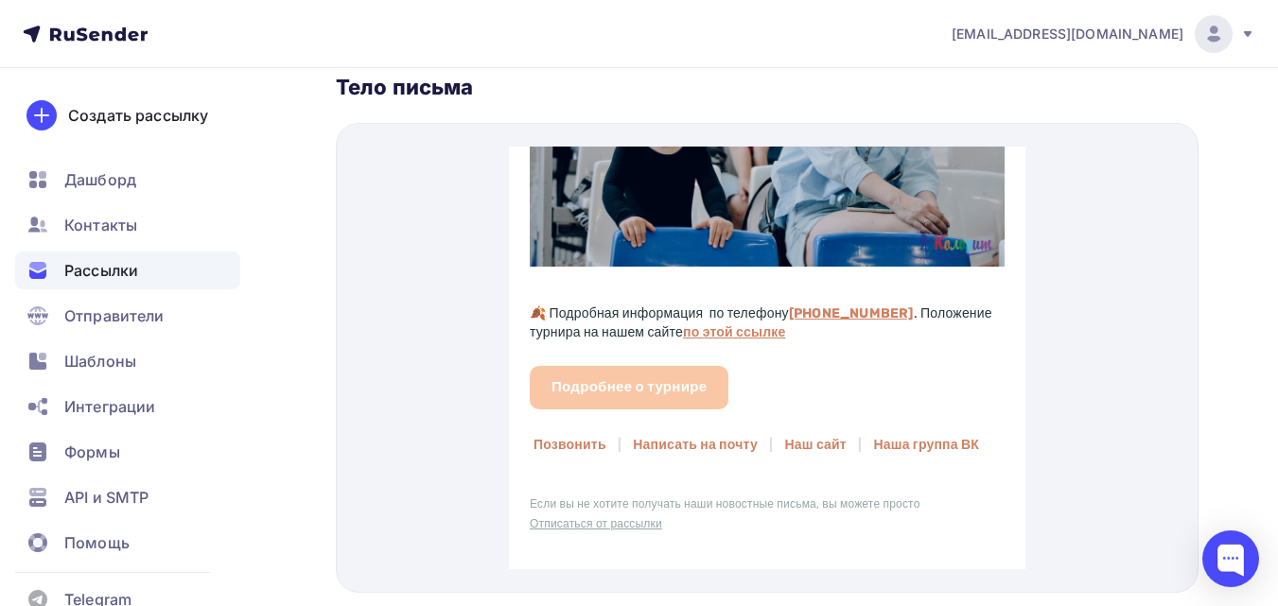
scroll to position [1911, 0]
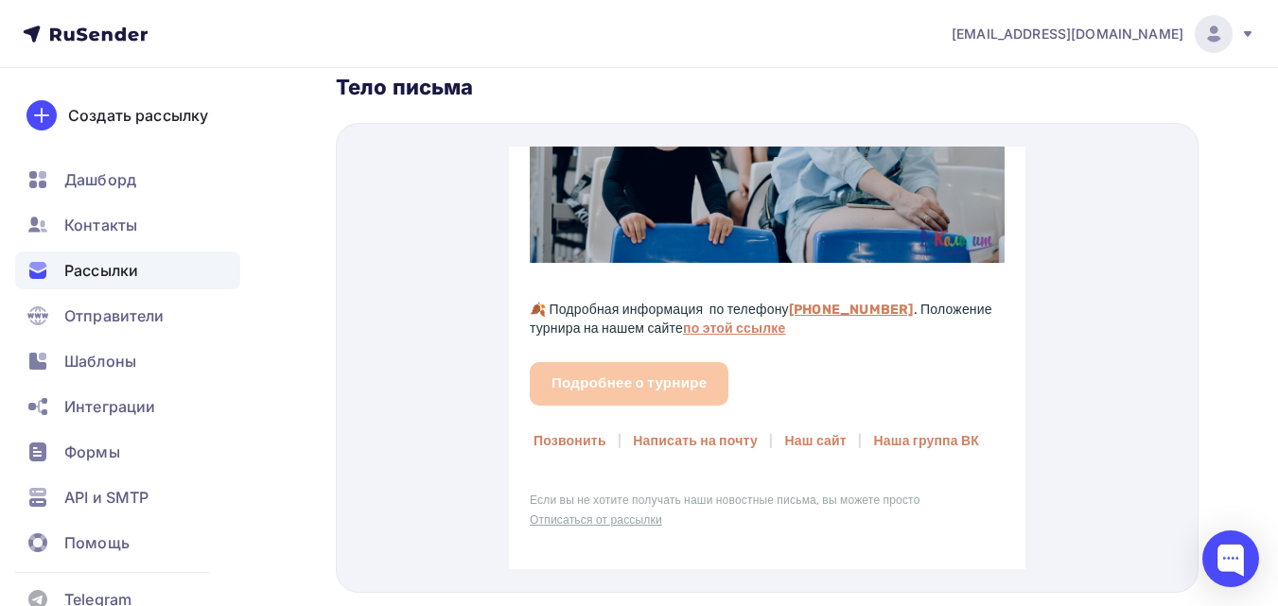
drag, startPoint x: 1019, startPoint y: 195, endPoint x: 1591, endPoint y: 624, distance: 715.4
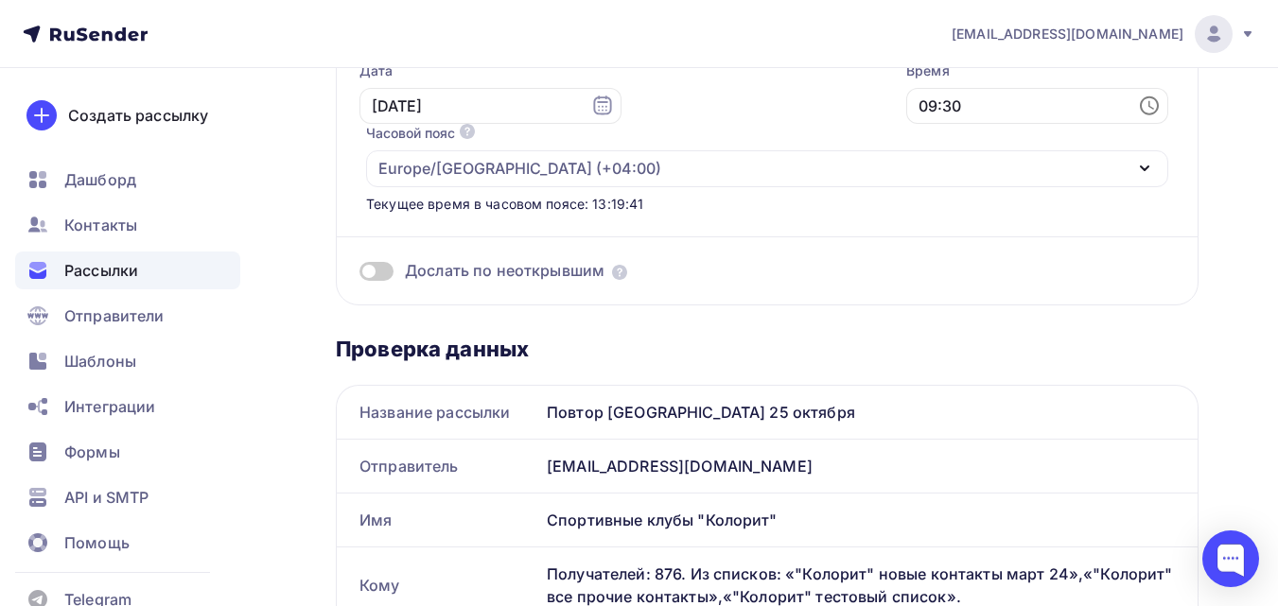
scroll to position [0, 0]
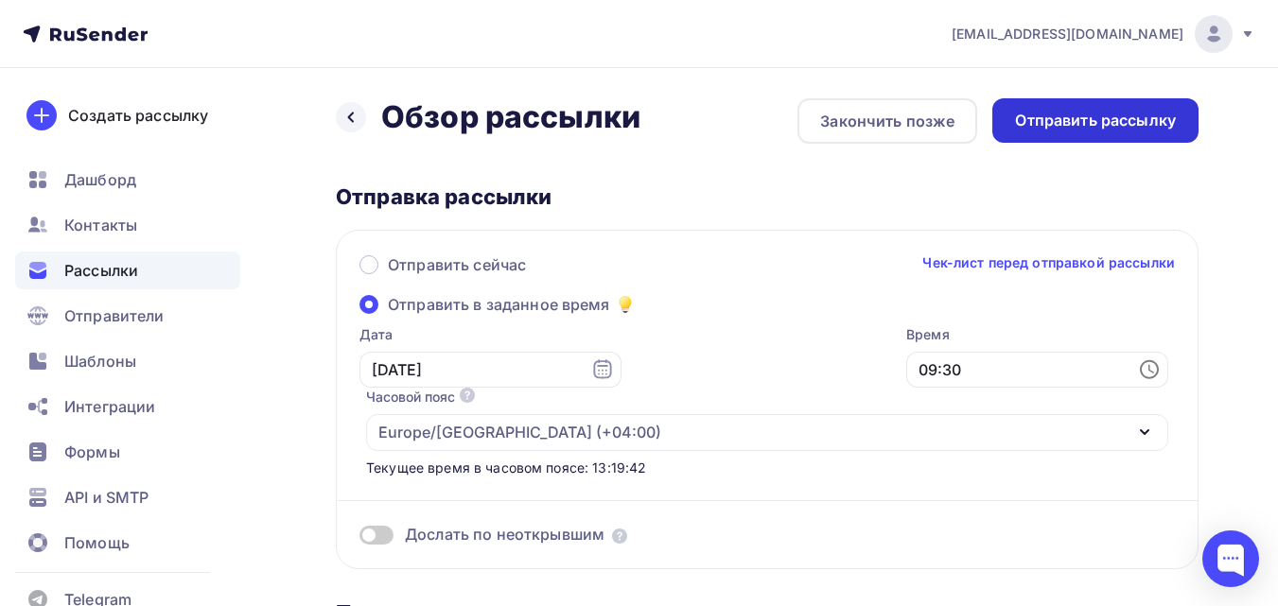
click at [1147, 114] on div "Отправить рассылку" at bounding box center [1095, 121] width 161 height 22
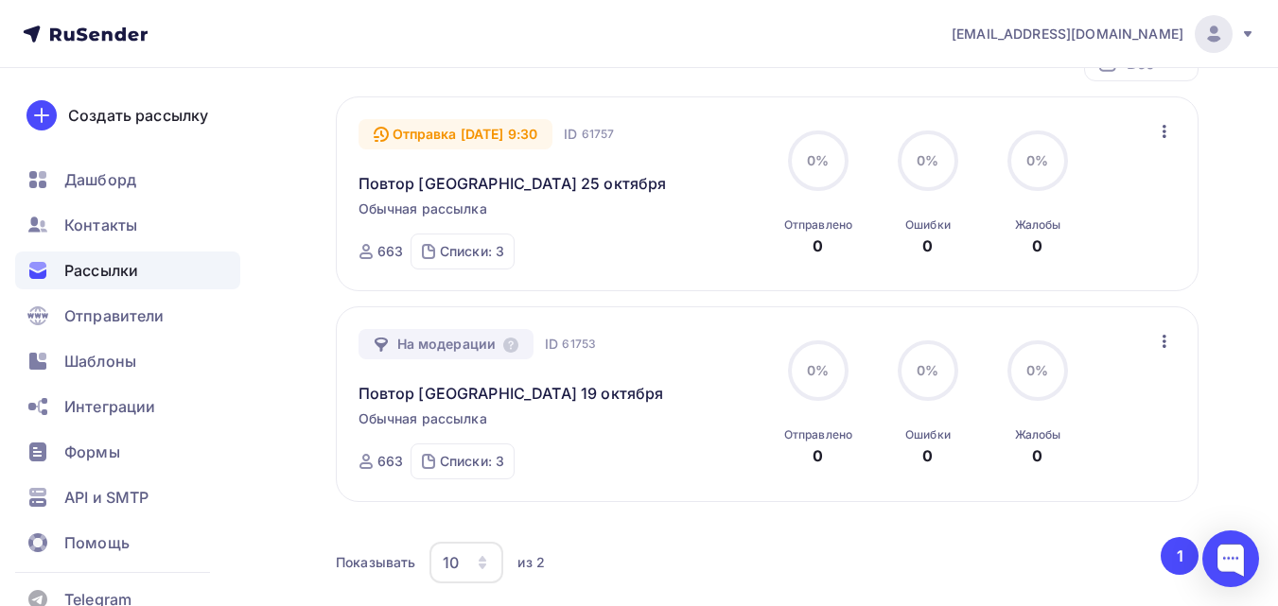
scroll to position [167, 0]
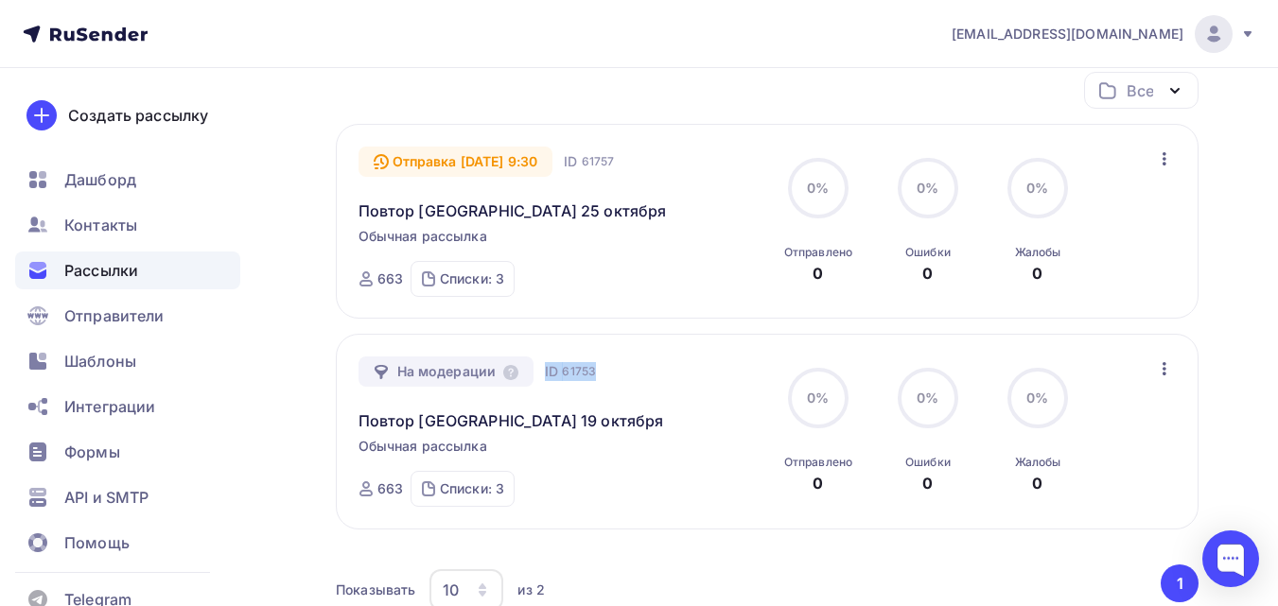
drag, startPoint x: 600, startPoint y: 371, endPoint x: 545, endPoint y: 378, distance: 55.4
click at [545, 378] on div "На модерации ID 61753 Повтор [GEOGRAPHIC_DATA] 19 октября Обычная рассылка Отпр…" at bounding box center [561, 432] width 406 height 150
copy div "ID 61753"
click at [1231, 558] on div at bounding box center [1230, 559] width 57 height 57
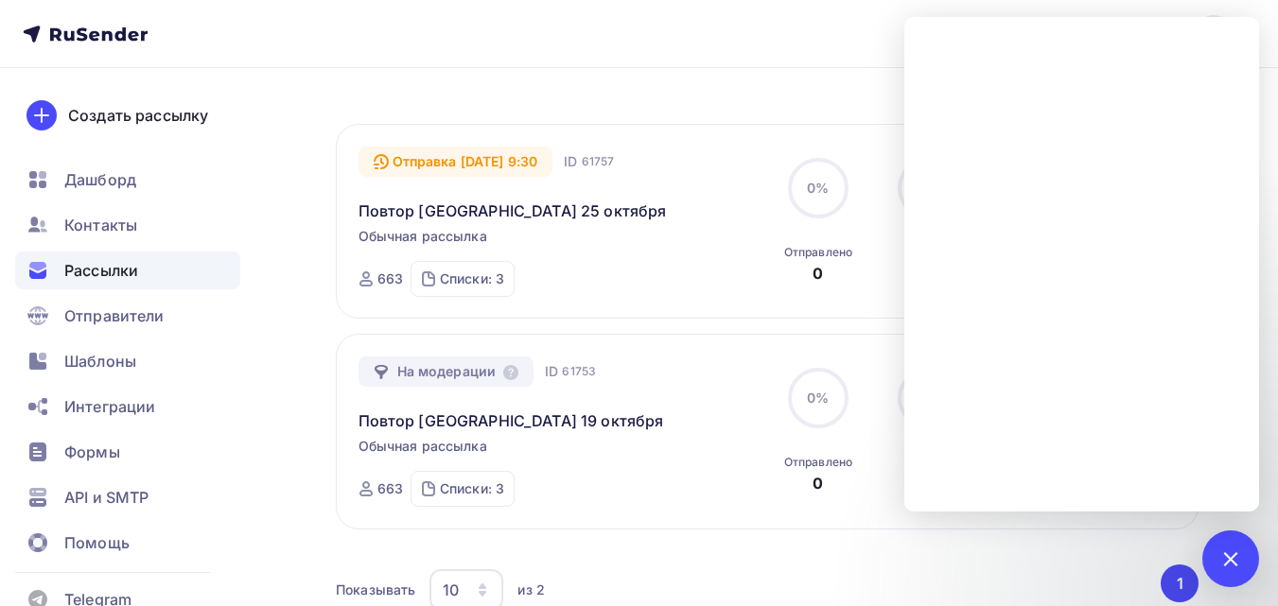
click at [303, 33] on nav "[EMAIL_ADDRESS][DOMAIN_NAME] Аккаунт Тарифы Выйти Создать рассылку [GEOGRAPHIC_…" at bounding box center [639, 34] width 1278 height 68
